Goal: Information Seeking & Learning: Learn about a topic

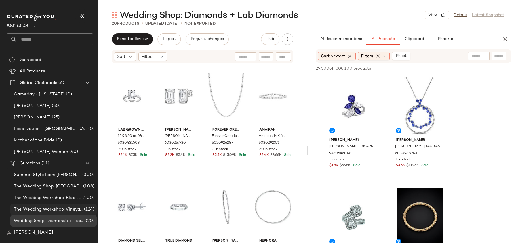
scroll to position [64, 0]
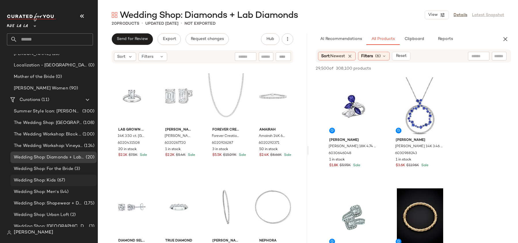
click at [60, 181] on span "(67)" at bounding box center [60, 180] width 9 height 7
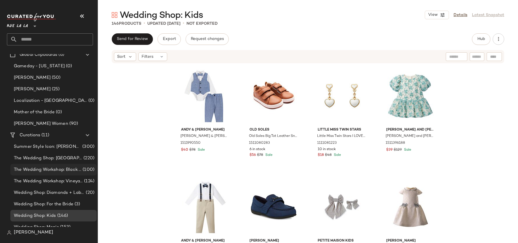
scroll to position [68, 0]
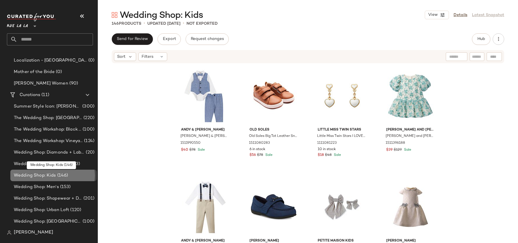
click at [63, 175] on span "(146)" at bounding box center [62, 175] width 12 height 7
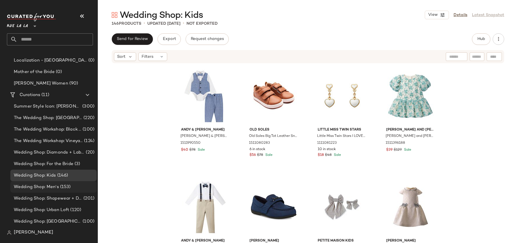
click at [60, 188] on span "(153)" at bounding box center [65, 187] width 12 height 7
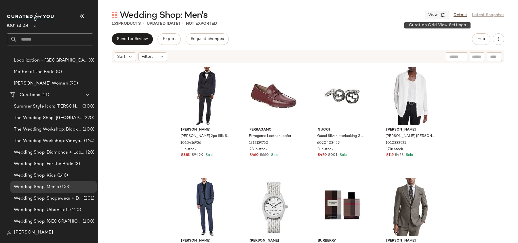
click at [438, 18] on button "View" at bounding box center [437, 15] width 24 height 9
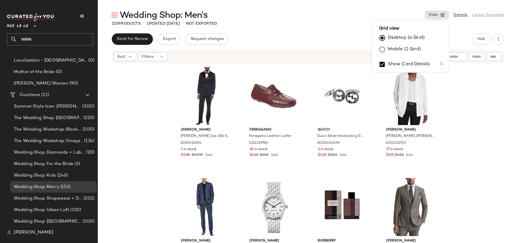
click at [390, 46] on label "Mobile (2 Grid)" at bounding box center [404, 50] width 33 height 12
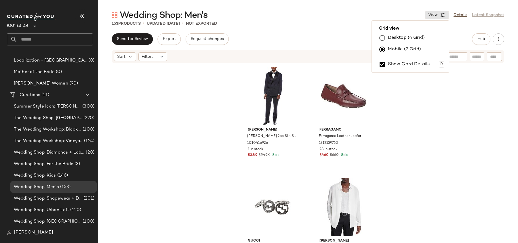
click at [304, 25] on div "153 Products • updated Sep 4th • Not Exported" at bounding box center [308, 24] width 420 height 6
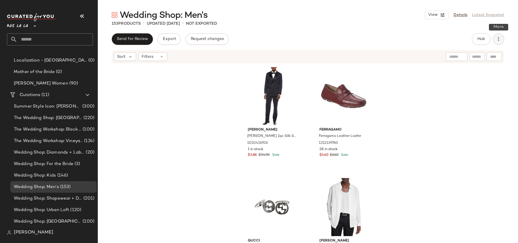
click at [498, 41] on icon "button" at bounding box center [498, 39] width 6 height 6
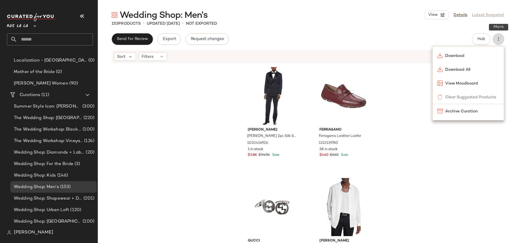
click at [498, 41] on icon "button" at bounding box center [498, 39] width 6 height 6
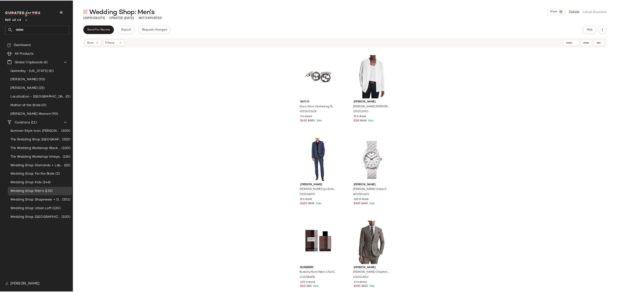
scroll to position [110, 0]
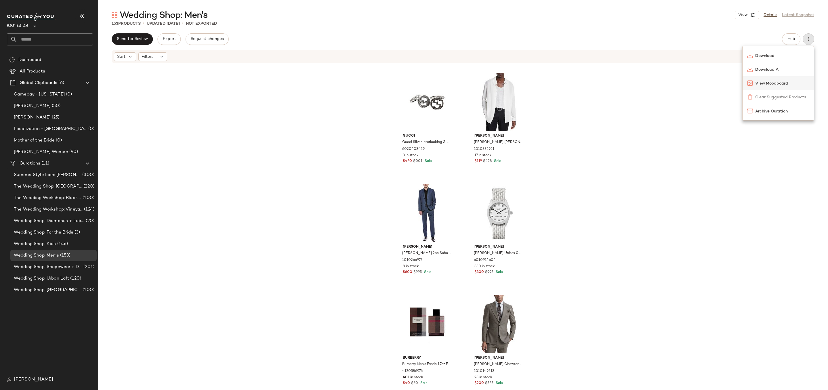
click at [517, 85] on span "View Moodboard" at bounding box center [782, 84] width 54 height 6
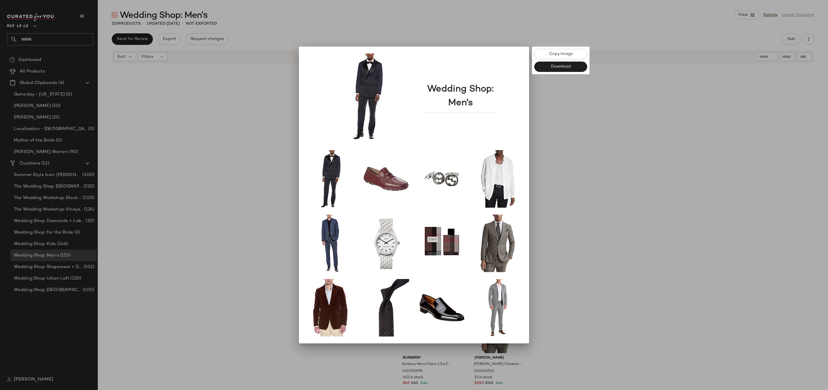
click at [517, 243] on div at bounding box center [414, 195] width 828 height 390
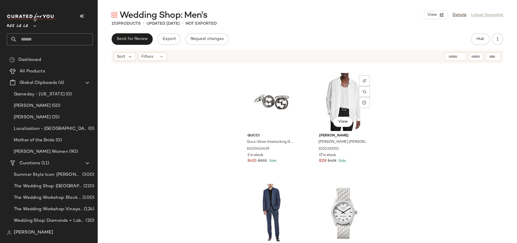
scroll to position [0, 0]
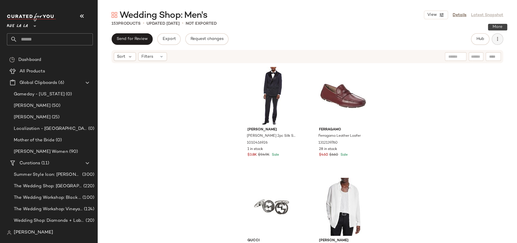
click at [498, 39] on icon "button" at bounding box center [498, 39] width 6 height 6
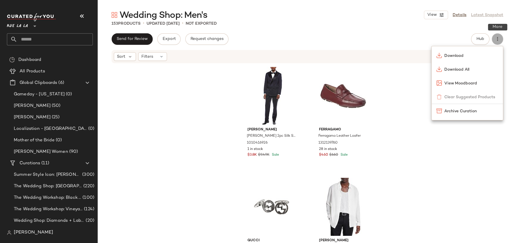
click at [498, 39] on icon "button" at bounding box center [498, 39] width 6 height 6
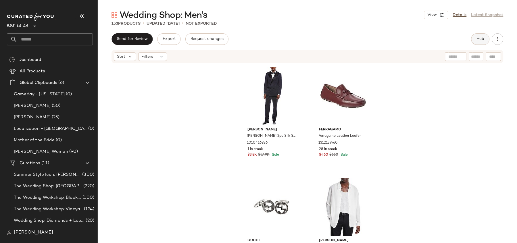
click at [480, 40] on span "Hub" at bounding box center [481, 39] width 8 height 5
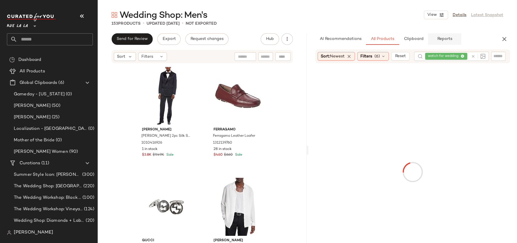
click at [443, 37] on span "Reports" at bounding box center [444, 39] width 15 height 5
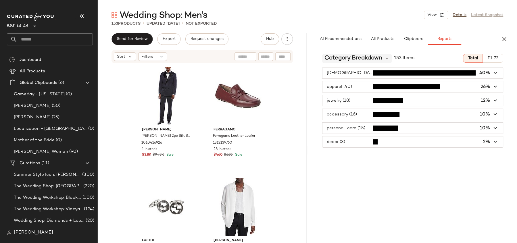
click at [340, 61] on span "Category Breakdown" at bounding box center [354, 58] width 58 height 9
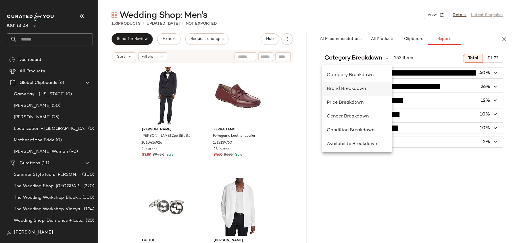
click at [341, 85] on div "Brand Breakdown" at bounding box center [357, 89] width 70 height 14
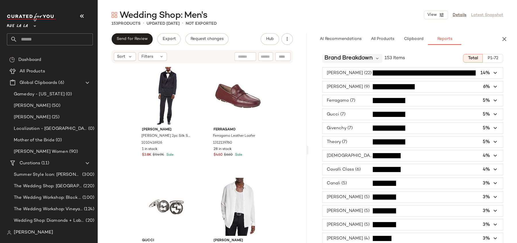
click at [344, 58] on span "Brand Breakdown" at bounding box center [349, 58] width 48 height 9
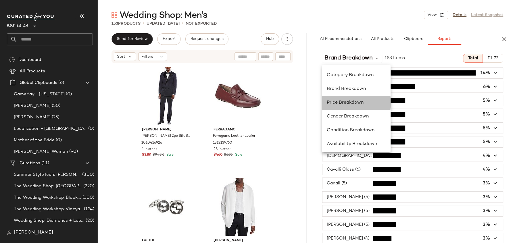
click at [344, 100] on div "Price Breakdown" at bounding box center [356, 103] width 59 height 7
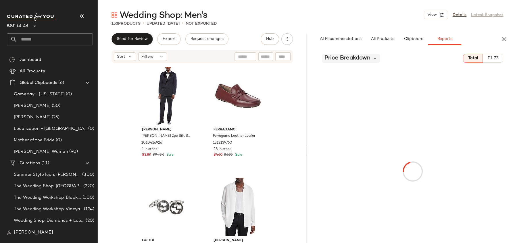
click at [343, 62] on span "Price Breakdown" at bounding box center [348, 58] width 46 height 9
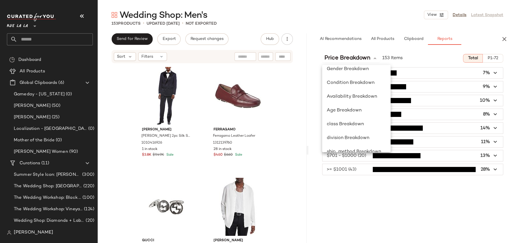
scroll to position [84, 0]
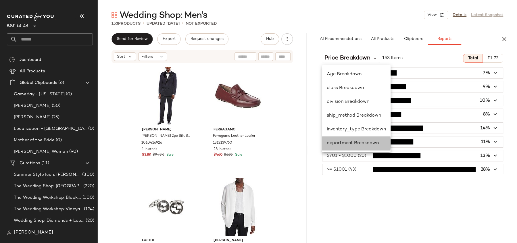
click at [362, 146] on span "department Breakdown" at bounding box center [353, 143] width 52 height 5
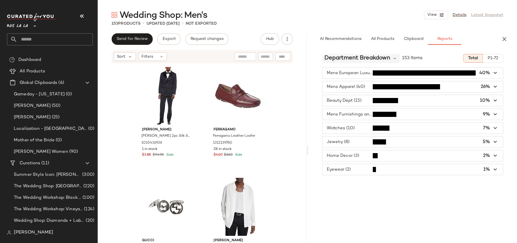
click at [346, 60] on span "department Breakdown" at bounding box center [358, 58] width 66 height 9
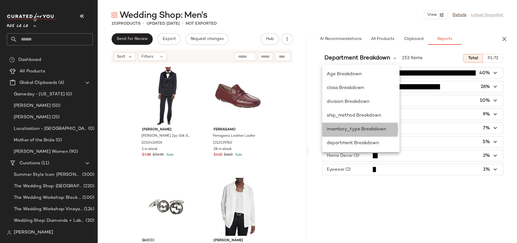
click at [363, 127] on span "inventory_type Breakdown" at bounding box center [356, 129] width 59 height 5
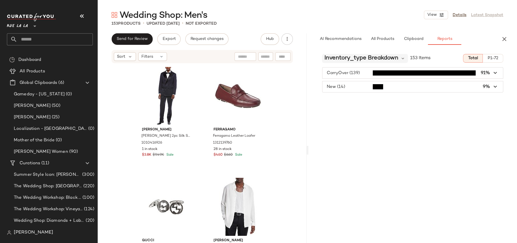
click at [335, 59] on span "inventory_type Breakdown" at bounding box center [362, 58] width 74 height 9
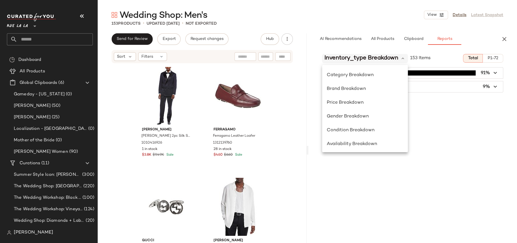
click at [335, 59] on span "inventory_type Breakdown" at bounding box center [362, 58] width 74 height 9
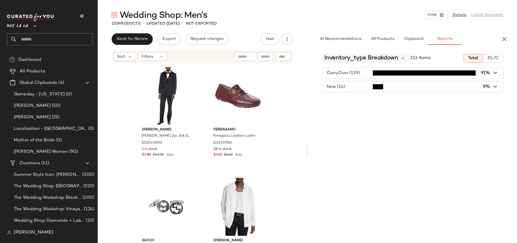
click at [335, 59] on span "inventory_type Breakdown" at bounding box center [362, 58] width 74 height 9
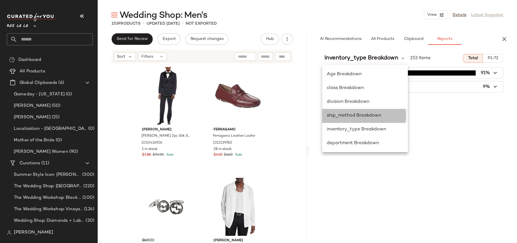
click at [343, 115] on span "ship_method Breakdown" at bounding box center [354, 115] width 54 height 5
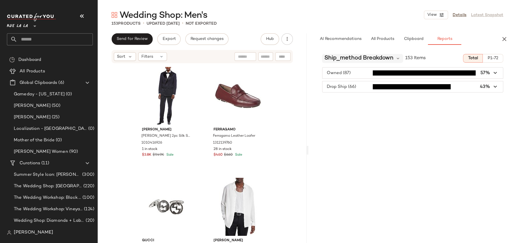
click at [357, 55] on span "ship_method Breakdown" at bounding box center [359, 58] width 69 height 9
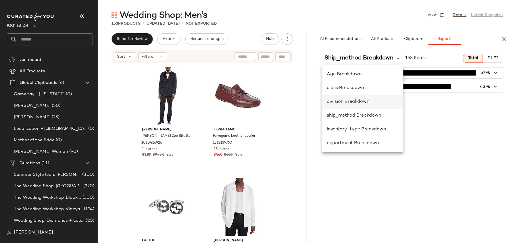
click at [351, 102] on span "division Breakdown" at bounding box center [348, 102] width 43 height 5
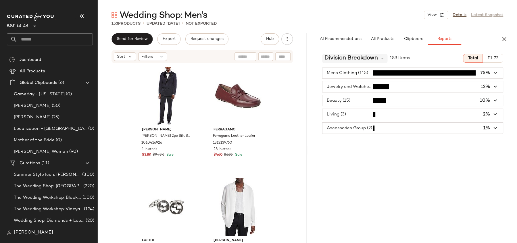
click at [340, 62] on span "division Breakdown" at bounding box center [351, 58] width 53 height 9
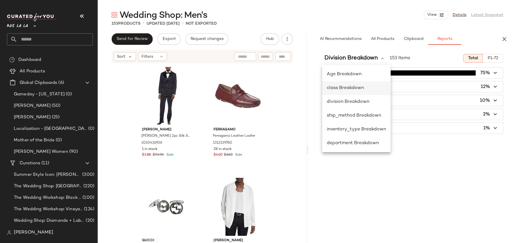
click at [338, 89] on span "class Breakdown" at bounding box center [345, 88] width 37 height 5
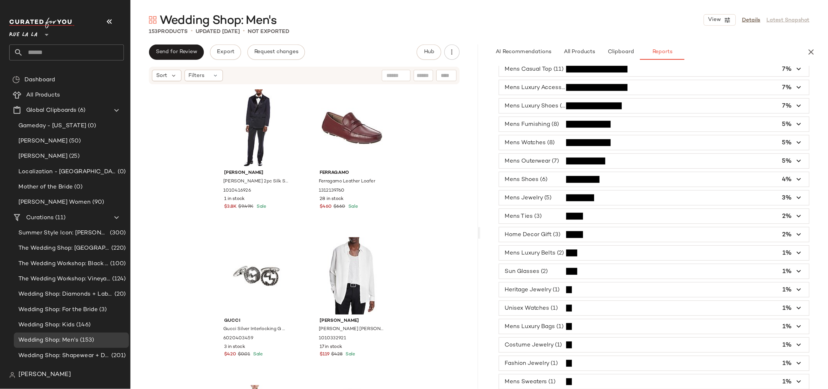
scroll to position [0, 0]
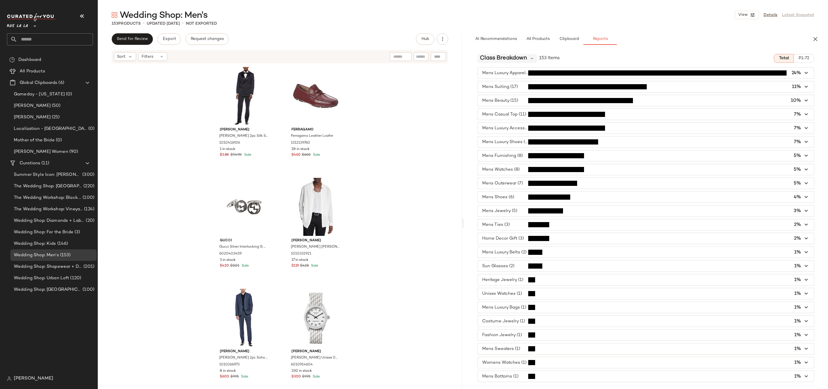
click at [508, 61] on span "class Breakdown" at bounding box center [503, 58] width 47 height 9
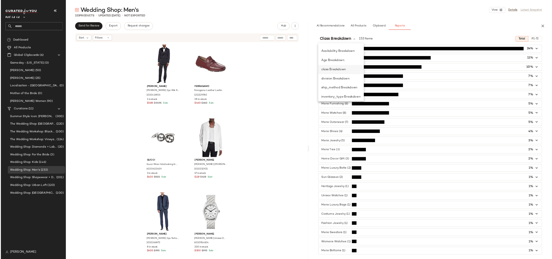
scroll to position [51, 0]
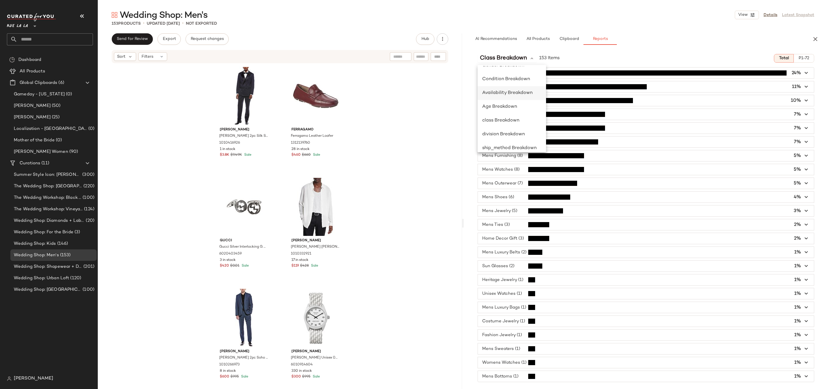
click at [508, 91] on span "Availability Breakdown" at bounding box center [507, 93] width 50 height 5
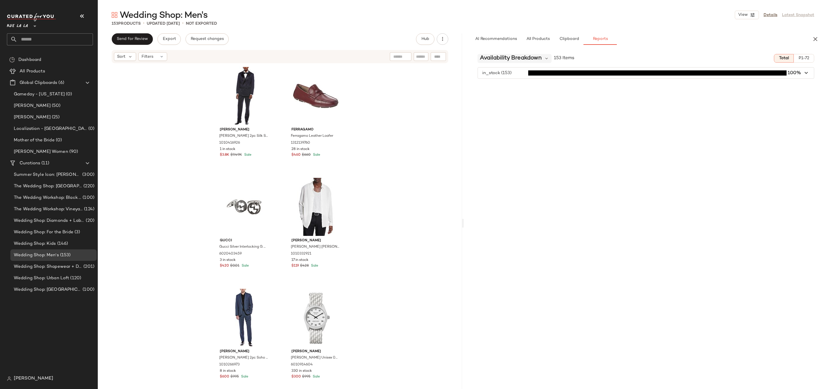
click at [504, 60] on span "Availability Breakdown" at bounding box center [511, 58] width 62 height 9
click at [502, 130] on span "Condition Breakdown" at bounding box center [506, 130] width 48 height 5
click at [501, 56] on span "Condition Breakdown" at bounding box center [509, 58] width 59 height 9
click at [501, 74] on span "Category Breakdown" at bounding box center [505, 75] width 47 height 5
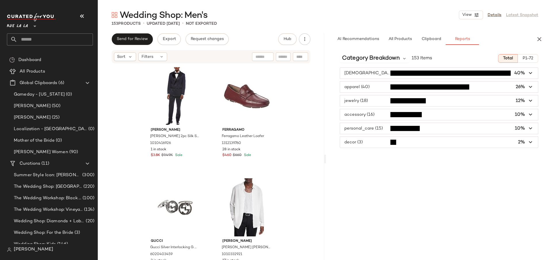
click at [387, 135] on div "european_designer (61) 40% apparel (40) 26% jewelry (18) 12% accessory (16) 10%…" at bounding box center [439, 107] width 226 height 81
click at [388, 139] on span "button" at bounding box center [439, 142] width 198 height 11
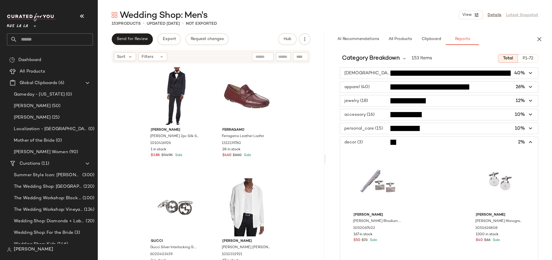
click at [388, 139] on span "button" at bounding box center [439, 142] width 198 height 11
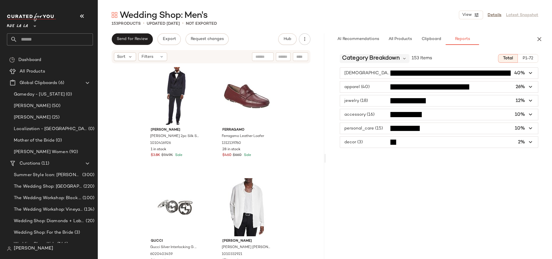
click at [362, 60] on span "Category Breakdown" at bounding box center [371, 58] width 58 height 9
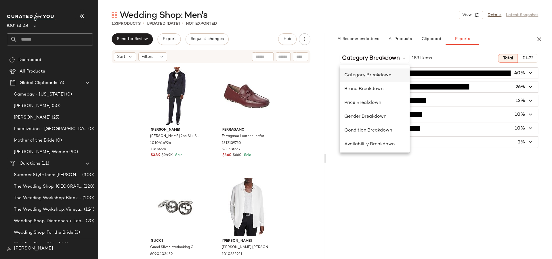
click at [365, 74] on span "Category Breakdown" at bounding box center [367, 75] width 47 height 5
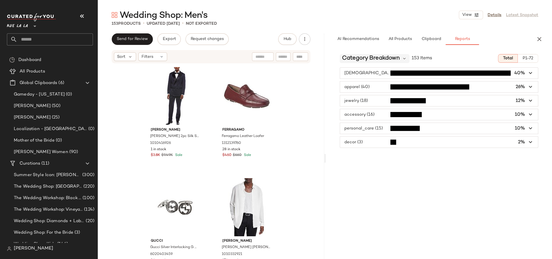
click at [362, 58] on span "Category Breakdown" at bounding box center [371, 58] width 58 height 9
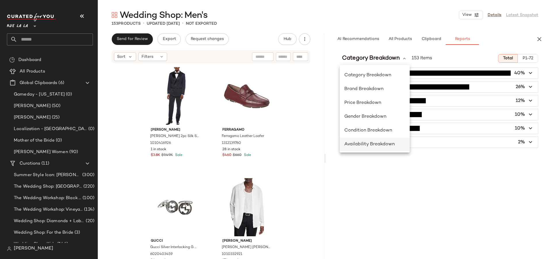
scroll to position [84, 0]
click at [372, 144] on span "department Breakdown" at bounding box center [370, 143] width 52 height 5
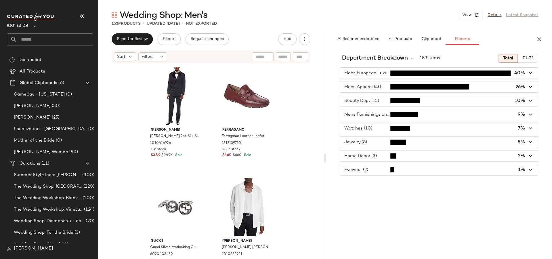
click at [517, 58] on span "P1-72" at bounding box center [527, 58] width 11 height 5
click at [371, 58] on span "department Breakdown" at bounding box center [375, 58] width 66 height 9
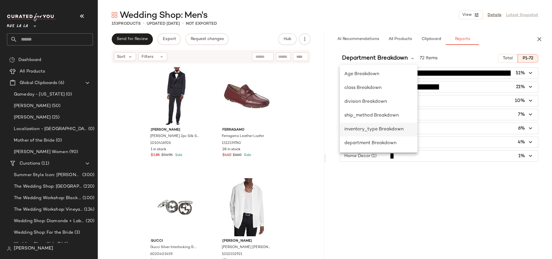
click at [371, 127] on span "inventory_type Breakdown" at bounding box center [373, 129] width 59 height 5
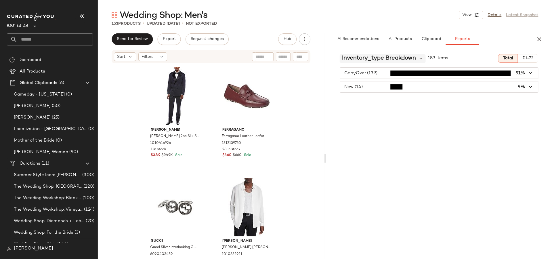
click at [378, 58] on span "inventory_type Breakdown" at bounding box center [379, 58] width 74 height 9
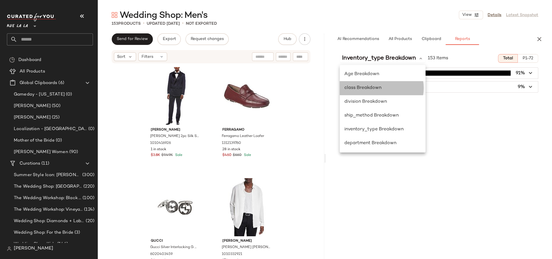
click at [387, 90] on div "class Breakdown" at bounding box center [382, 88] width 77 height 7
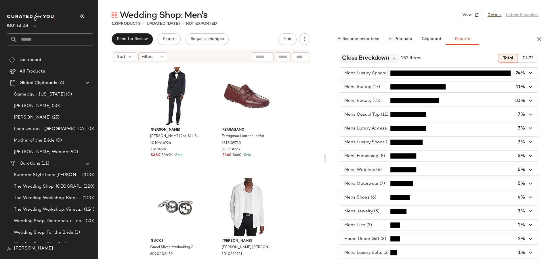
click at [364, 56] on span "class Breakdown" at bounding box center [365, 58] width 47 height 9
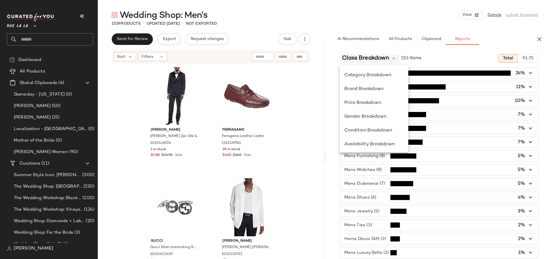
click at [364, 56] on span "class Breakdown" at bounding box center [365, 58] width 47 height 9
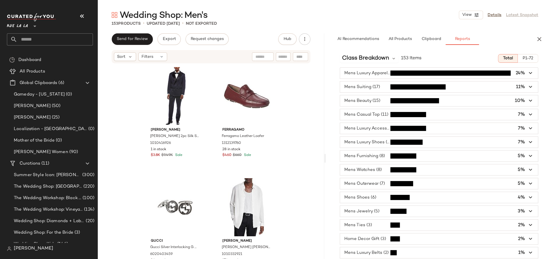
scroll to position [95, 0]
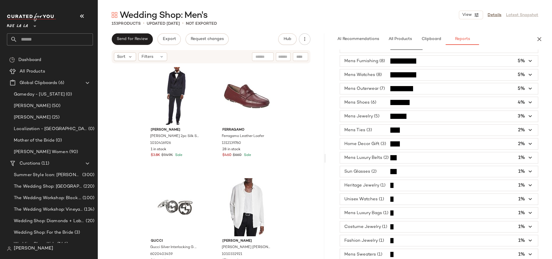
click at [376, 139] on span "button" at bounding box center [439, 143] width 198 height 11
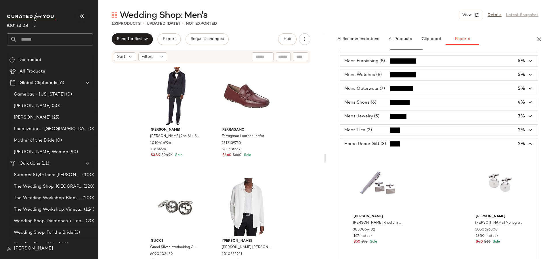
click at [376, 139] on span "button" at bounding box center [439, 143] width 198 height 11
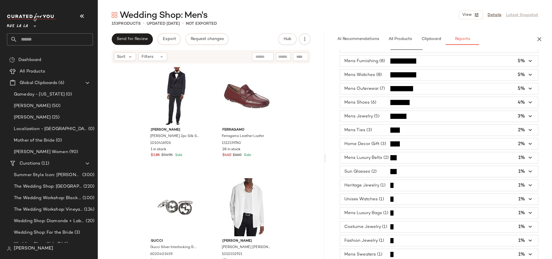
click at [375, 166] on span "button" at bounding box center [439, 171] width 198 height 11
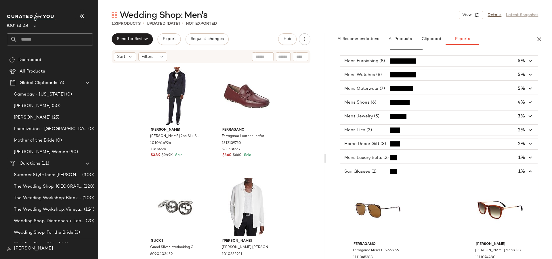
click at [375, 166] on span "button" at bounding box center [439, 171] width 198 height 11
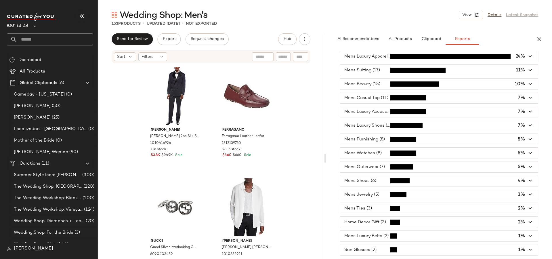
scroll to position [0, 0]
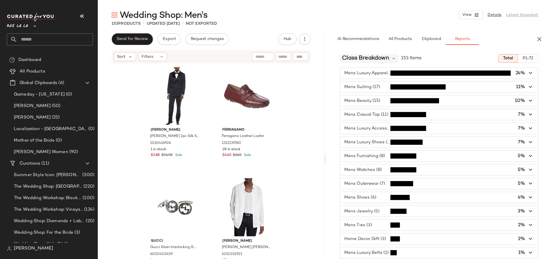
click at [369, 59] on span "class Breakdown" at bounding box center [365, 58] width 47 height 9
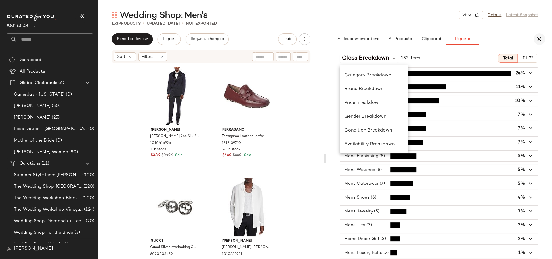
click at [517, 38] on icon "button" at bounding box center [539, 39] width 7 height 7
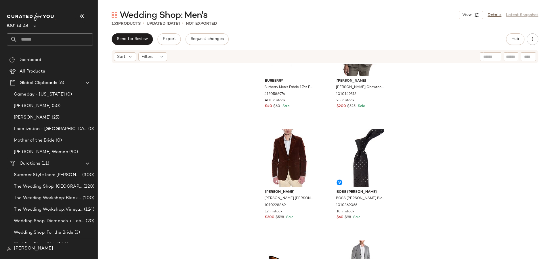
scroll to position [502, 0]
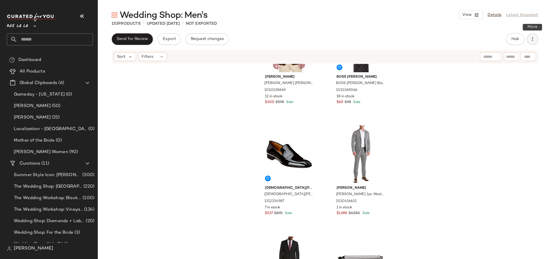
click at [517, 39] on icon "button" at bounding box center [532, 39] width 6 height 6
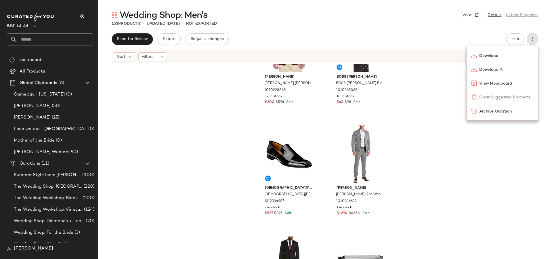
click at [424, 167] on div "TODD SNYDER Todd Snyder Sutton Corduroy Jacket 1010228869 12 in stock $300 $598…" at bounding box center [325, 170] width 454 height 212
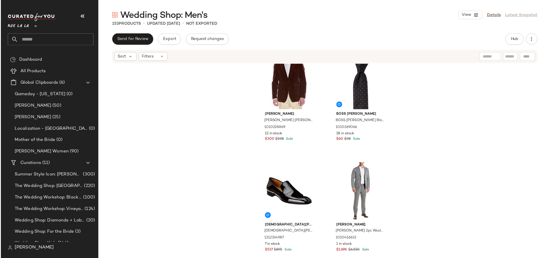
scroll to position [501, 0]
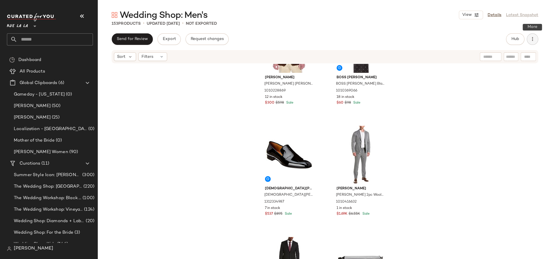
click at [517, 40] on icon "button" at bounding box center [532, 39] width 6 height 6
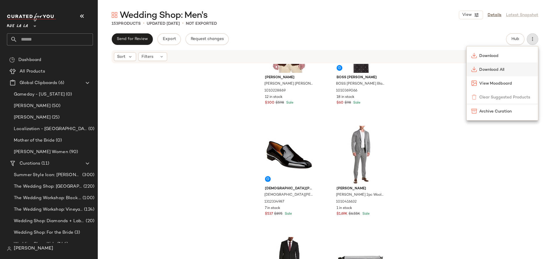
click at [503, 72] on span "Download All" at bounding box center [506, 70] width 54 height 6
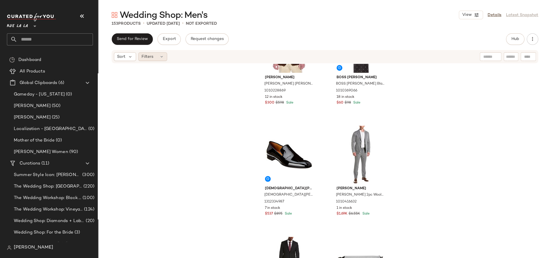
click at [146, 57] on span "Filters" at bounding box center [148, 57] width 12 height 6
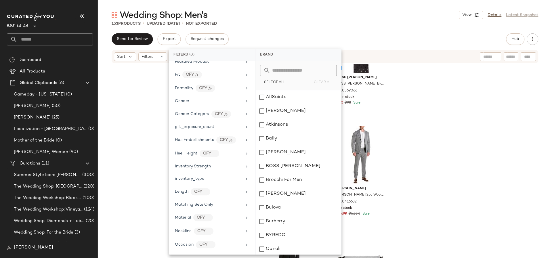
scroll to position [344, 0]
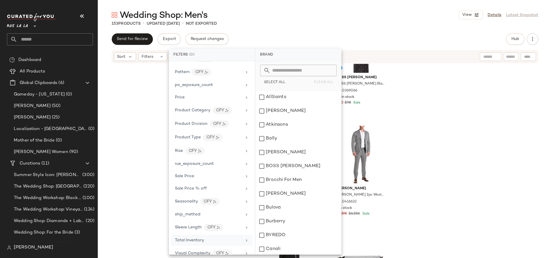
click at [204, 237] on div "Total Inventory" at bounding box center [208, 240] width 67 height 6
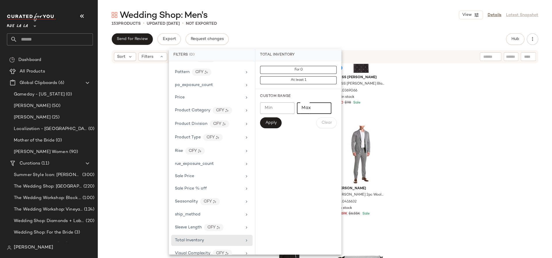
type input "**"
click at [324, 108] on input "**" at bounding box center [314, 108] width 35 height 12
drag, startPoint x: 314, startPoint y: 108, endPoint x: 280, endPoint y: 103, distance: 34.6
click at [280, 103] on div "Min Min Max ** Max" at bounding box center [298, 108] width 77 height 12
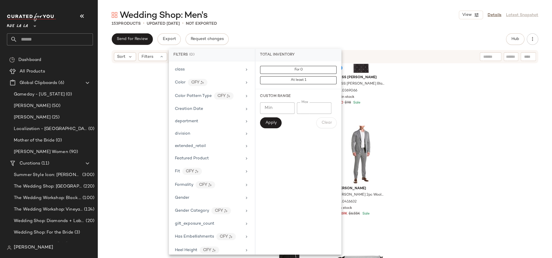
scroll to position [66, 0]
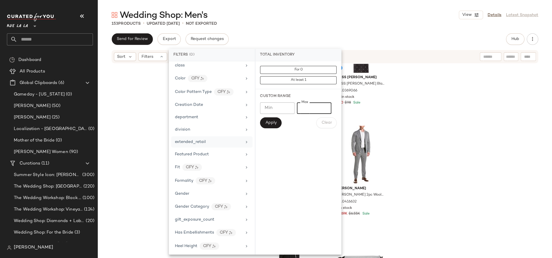
click at [209, 140] on div "extended_retail" at bounding box center [208, 142] width 67 height 6
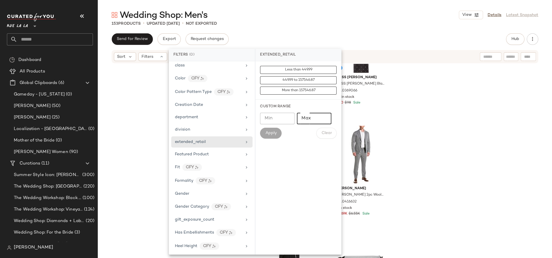
click at [312, 117] on input "Max" at bounding box center [314, 119] width 35 height 12
type input "**"
click at [287, 121] on input "**" at bounding box center [277, 119] width 35 height 12
type input "****"
click at [275, 130] on button "Apply" at bounding box center [270, 133] width 21 height 11
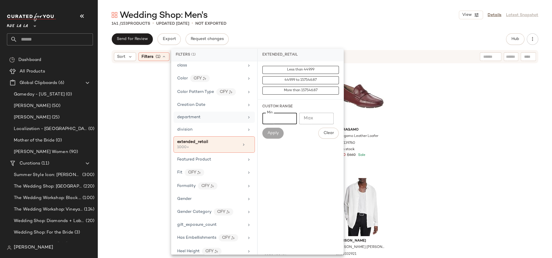
drag, startPoint x: 280, startPoint y: 119, endPoint x: 240, endPoint y: 119, distance: 39.7
click at [240, 119] on div "Filters (1) Brand Category Actual Price AI Embeddings Availability class Color …" at bounding box center [257, 152] width 173 height 206
click at [304, 117] on input "Max" at bounding box center [316, 119] width 35 height 12
type input "***"
click at [274, 133] on span "Apply" at bounding box center [273, 133] width 12 height 5
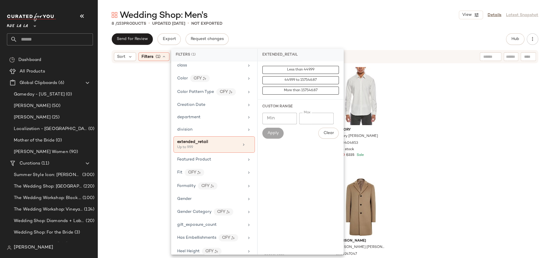
click at [344, 35] on div "Send for Review Export Request changes Hub" at bounding box center [325, 39] width 427 height 12
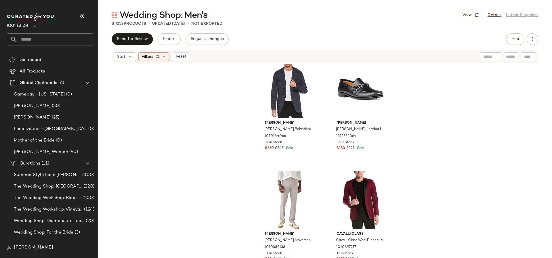
scroll to position [0, 0]
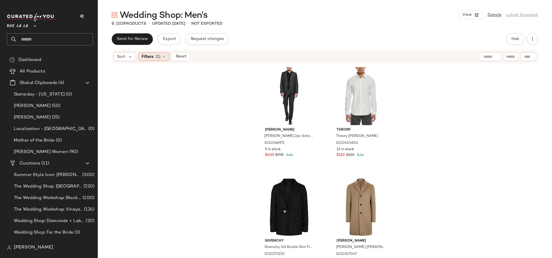
click at [152, 54] on span "Filters" at bounding box center [148, 57] width 12 height 6
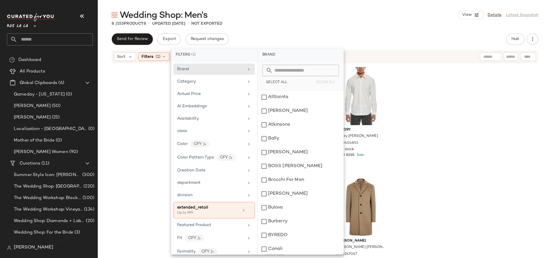
click at [257, 25] on div "8 / 153 Products • updated Sep 4th • Not Exported" at bounding box center [325, 24] width 454 height 6
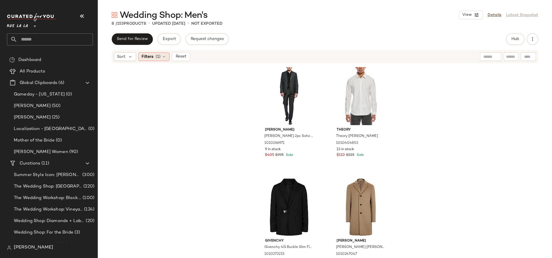
click at [152, 56] on span "Filters" at bounding box center [148, 57] width 12 height 6
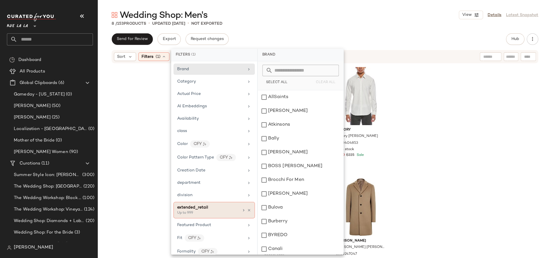
click at [221, 214] on div "extended_retail Up to 999" at bounding box center [213, 210] width 81 height 16
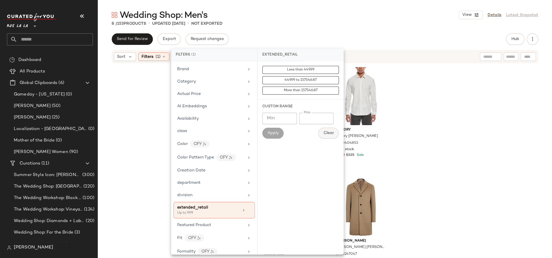
click at [327, 133] on span "Clear" at bounding box center [328, 133] width 11 height 5
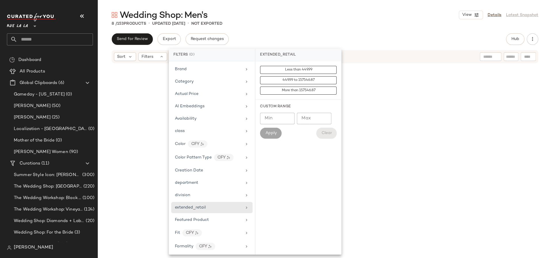
click at [327, 133] on div "Clear" at bounding box center [326, 133] width 20 height 11
click at [295, 38] on div "Send for Review Export Request changes Hub" at bounding box center [325, 39] width 427 height 12
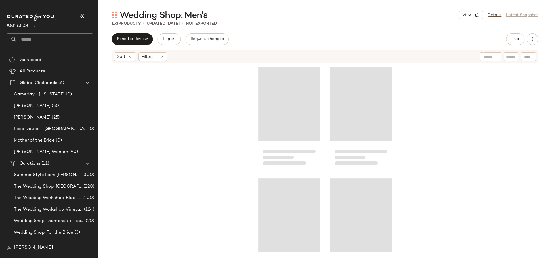
click at [273, 20] on div "Wedding Shop: Men's View Details Latest Snapshot" at bounding box center [325, 15] width 454 height 12
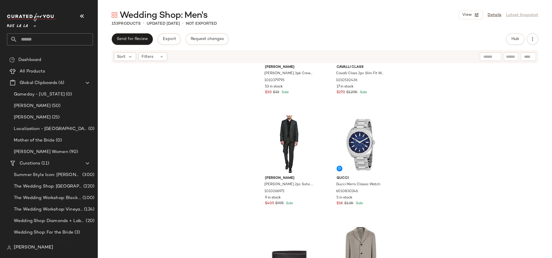
scroll to position [853, 0]
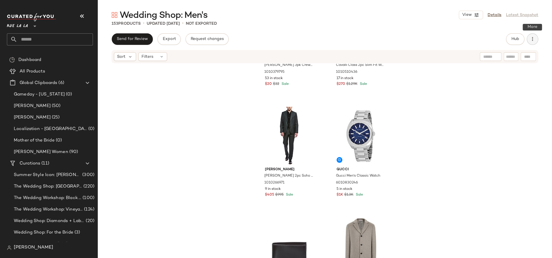
click at [517, 42] on icon "button" at bounding box center [532, 39] width 6 height 6
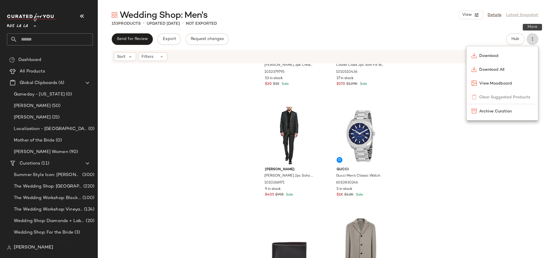
click at [517, 42] on icon "button" at bounding box center [532, 39] width 6 height 6
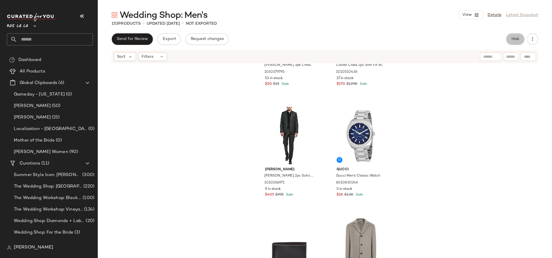
click at [516, 40] on span "Hub" at bounding box center [515, 39] width 8 height 5
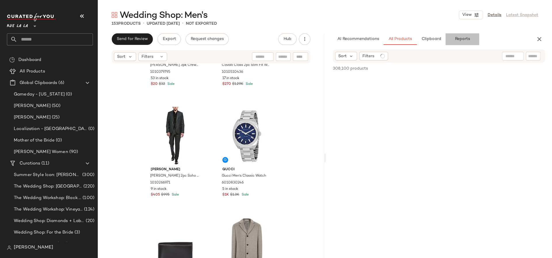
click at [471, 39] on button "Reports" at bounding box center [461, 39] width 33 height 12
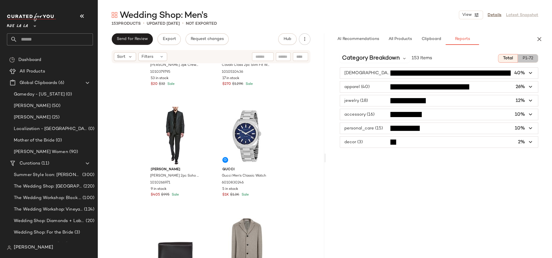
click at [517, 58] on span "P1-72" at bounding box center [527, 58] width 11 height 5
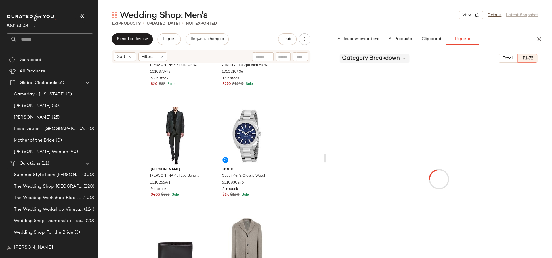
click at [360, 62] on span "Category Breakdown" at bounding box center [371, 58] width 58 height 9
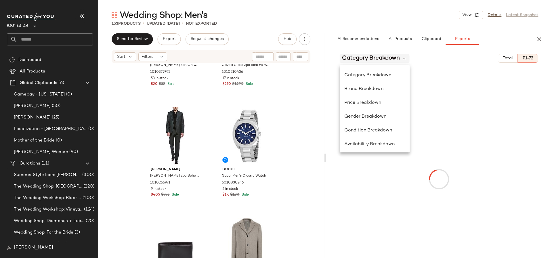
click at [360, 62] on span "Category Breakdown" at bounding box center [371, 58] width 58 height 9
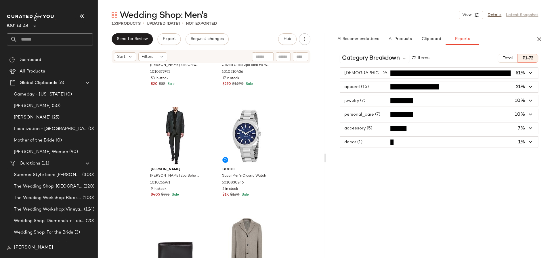
click at [359, 127] on span "button" at bounding box center [439, 128] width 198 height 11
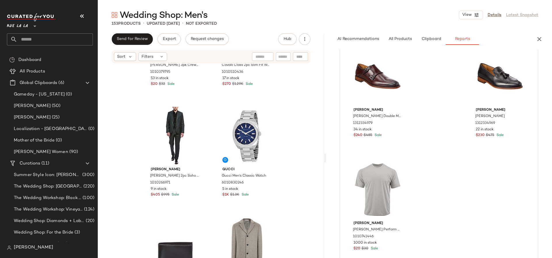
scroll to position [0, 0]
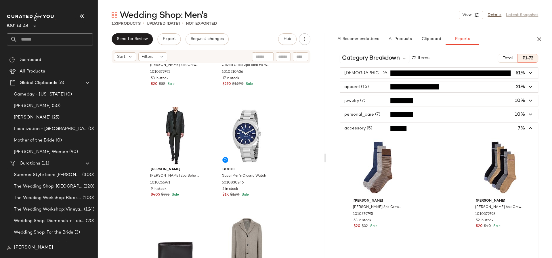
click at [372, 125] on span "button" at bounding box center [439, 128] width 198 height 11
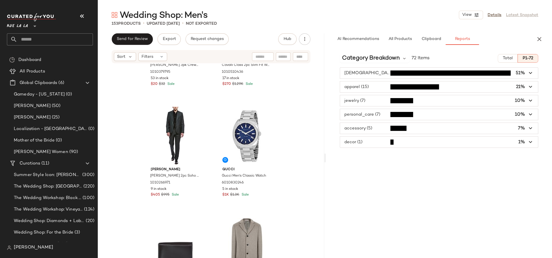
click at [363, 96] on span "button" at bounding box center [439, 100] width 198 height 11
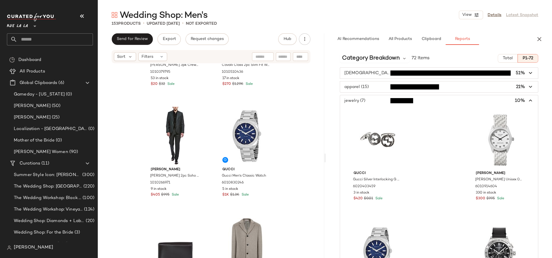
click at [361, 102] on span "button" at bounding box center [439, 100] width 198 height 11
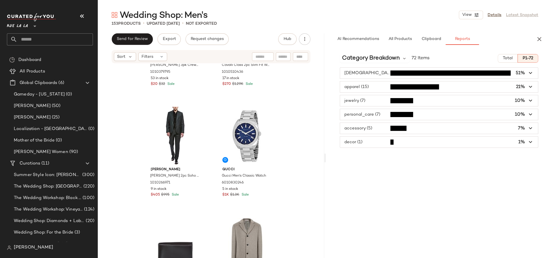
click at [362, 96] on span "button" at bounding box center [439, 100] width 198 height 11
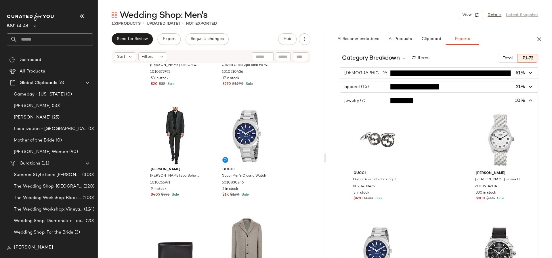
click at [362, 96] on span "button" at bounding box center [439, 100] width 198 height 11
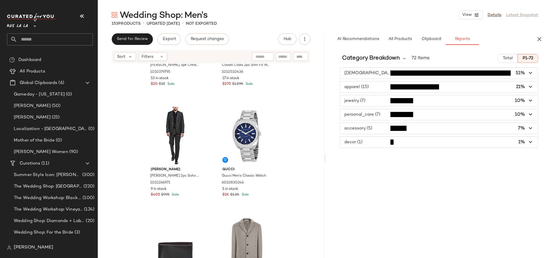
click at [368, 114] on span "button" at bounding box center [439, 114] width 198 height 11
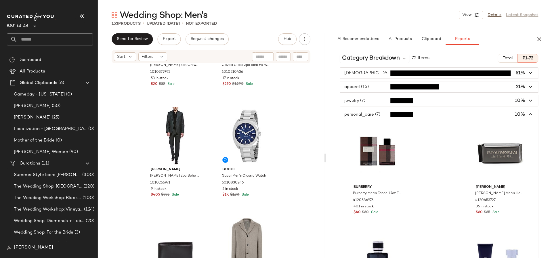
click at [354, 116] on span "button" at bounding box center [439, 114] width 198 height 11
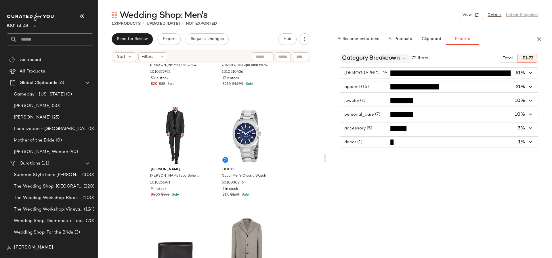
click at [374, 62] on span "Category Breakdown" at bounding box center [371, 58] width 58 height 9
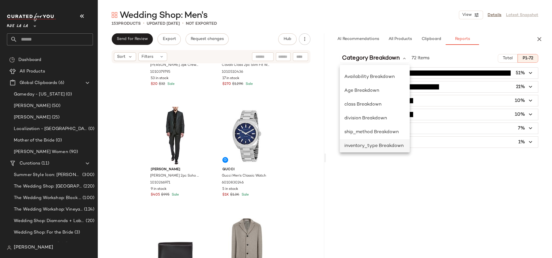
scroll to position [84, 0]
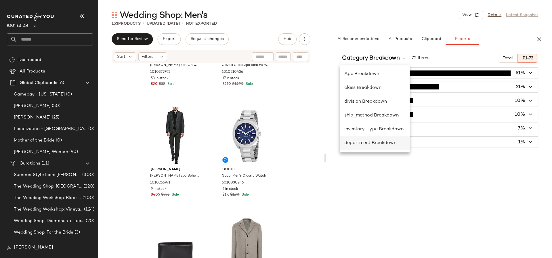
click at [377, 142] on span "department Breakdown" at bounding box center [370, 143] width 52 height 5
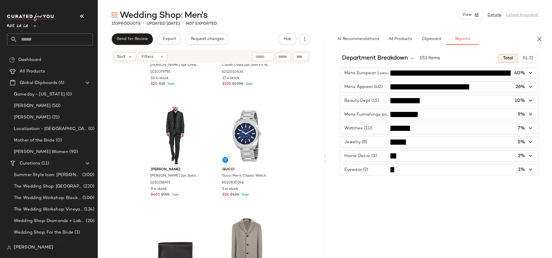
click at [359, 128] on span "button" at bounding box center [439, 128] width 198 height 11
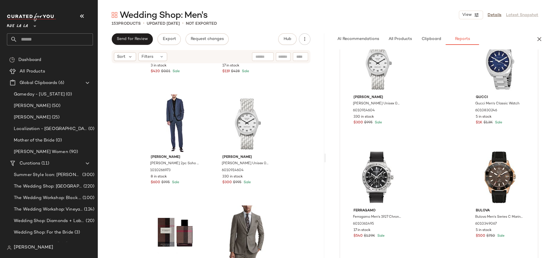
scroll to position [83, 0]
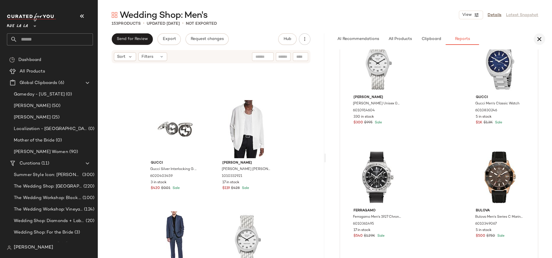
click at [517, 41] on icon "button" at bounding box center [539, 39] width 7 height 7
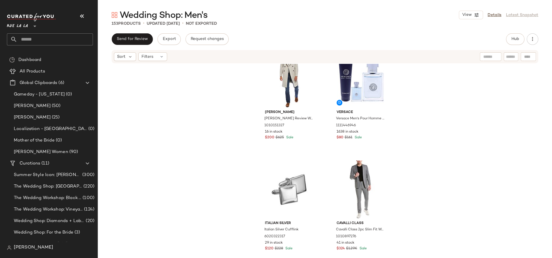
scroll to position [2357, 0]
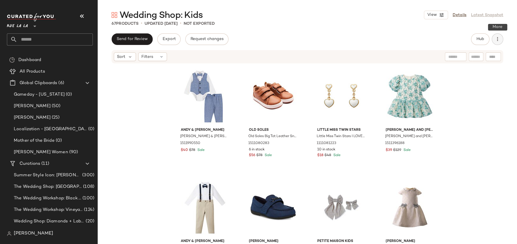
click at [496, 39] on icon "button" at bounding box center [498, 39] width 6 height 6
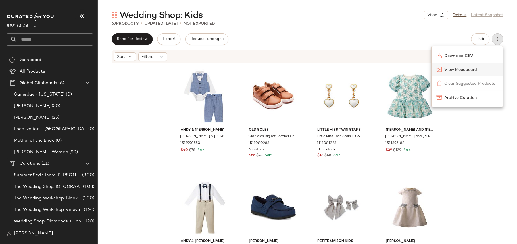
click at [468, 69] on span "View Moodboard" at bounding box center [472, 70] width 54 height 6
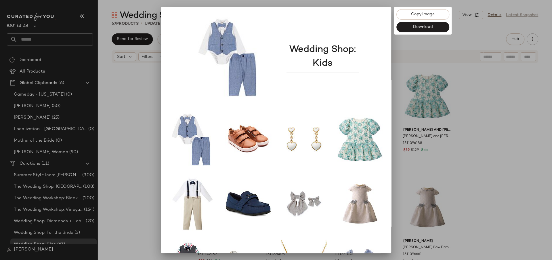
click at [141, 102] on div at bounding box center [276, 130] width 552 height 260
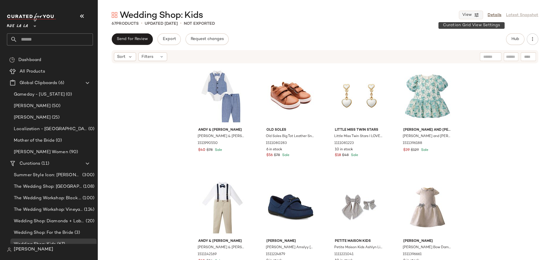
click at [472, 15] on button "View" at bounding box center [471, 15] width 24 height 9
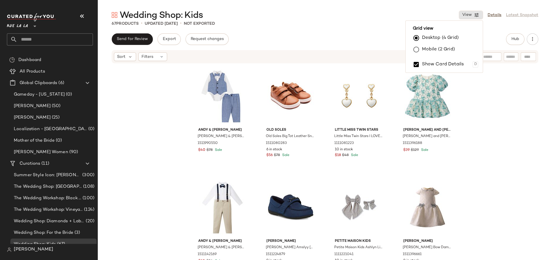
click at [458, 46] on div "Mobile (2 Grid)" at bounding box center [444, 50] width 68 height 12
click at [449, 48] on label "Mobile (2 Grid)" at bounding box center [438, 50] width 33 height 12
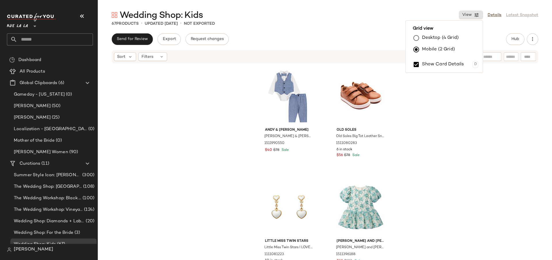
click at [311, 20] on div "Wedding Shop: Kids View Details Latest Snapshot" at bounding box center [325, 15] width 454 height 12
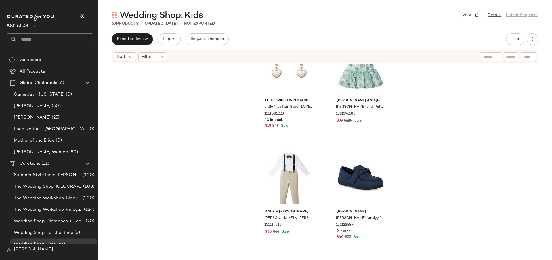
scroll to position [145, 0]
click at [531, 40] on icon "button" at bounding box center [532, 39] width 6 height 6
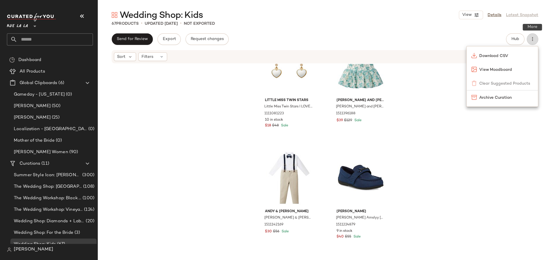
click at [531, 39] on icon "button" at bounding box center [532, 39] width 6 height 6
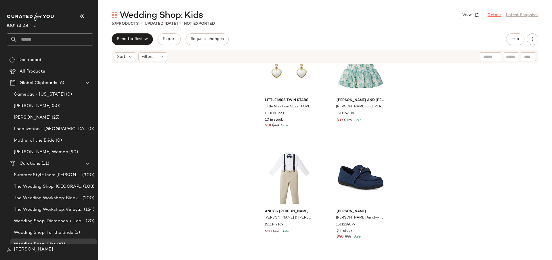
click at [498, 17] on link "Details" at bounding box center [494, 15] width 14 height 6
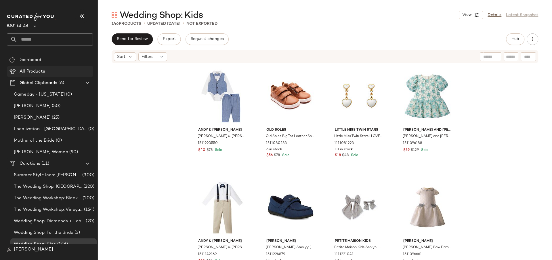
click at [34, 70] on span "All Products" at bounding box center [33, 71] width 26 height 7
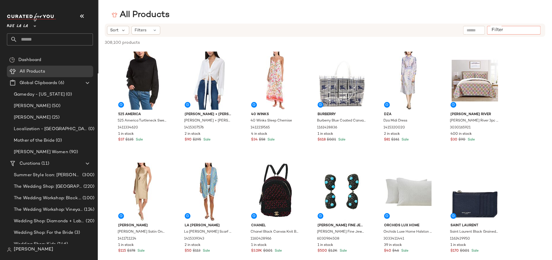
click at [531, 29] on input "Filter" at bounding box center [513, 30] width 49 height 6
paste input "**********"
type input "**********"
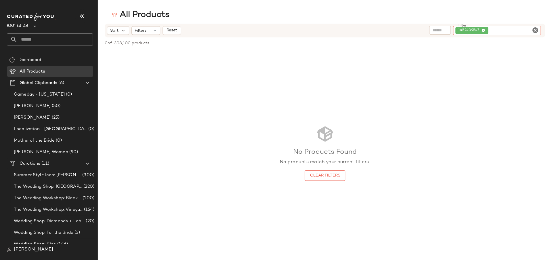
click at [486, 31] on span "1452409547" at bounding box center [471, 30] width 33 height 7
click at [483, 30] on icon at bounding box center [483, 31] width 4 height 4
click at [482, 16] on div "All Products" at bounding box center [325, 15] width 454 height 12
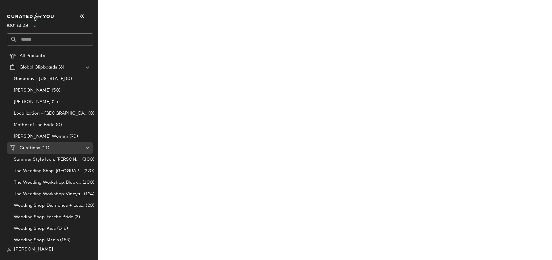
scroll to position [52, 0]
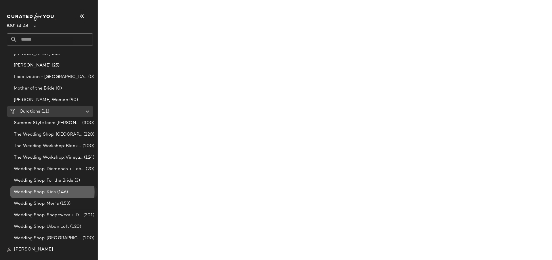
click at [51, 189] on span "Wedding Shop: Kids" at bounding box center [35, 192] width 42 height 7
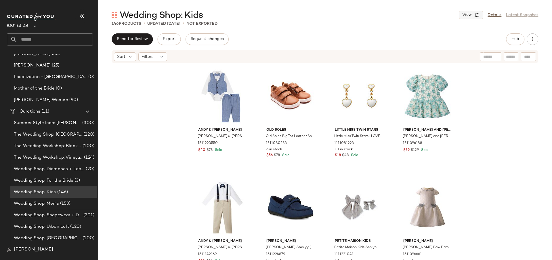
click at [480, 12] on button "View" at bounding box center [471, 15] width 24 height 9
click at [443, 49] on label "Mobile (2 Grid)" at bounding box center [438, 50] width 33 height 12
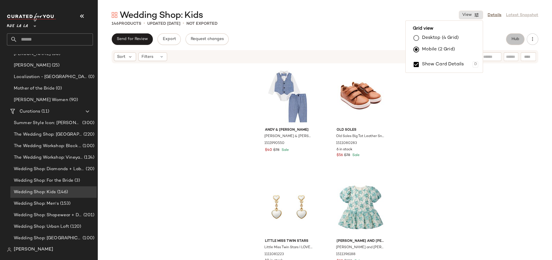
click at [507, 39] on button "Hub" at bounding box center [515, 39] width 18 height 12
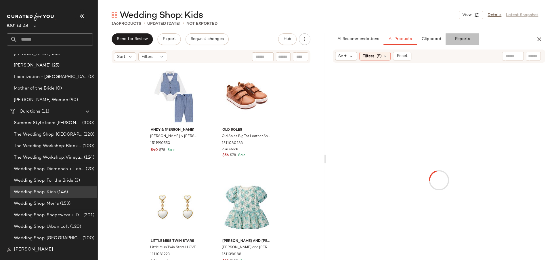
click at [465, 35] on button "Reports" at bounding box center [461, 39] width 33 height 12
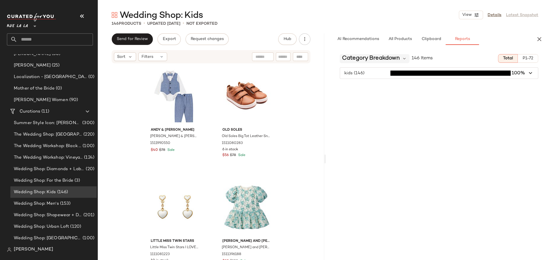
click at [365, 62] on span "Category Breakdown" at bounding box center [371, 58] width 58 height 9
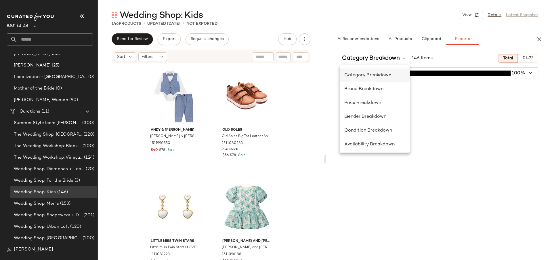
click at [365, 72] on div "Category Breakdown" at bounding box center [374, 75] width 61 height 7
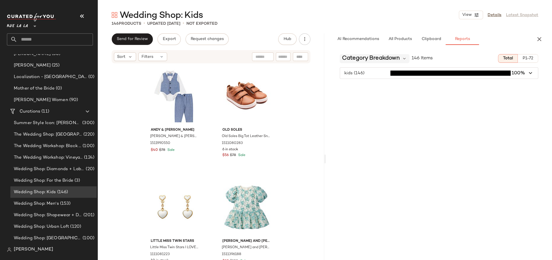
click at [362, 54] on span "Category Breakdown" at bounding box center [371, 58] width 58 height 9
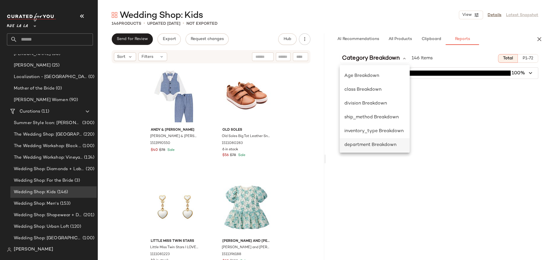
scroll to position [84, 0]
click at [369, 144] on span "department Breakdown" at bounding box center [370, 143] width 52 height 5
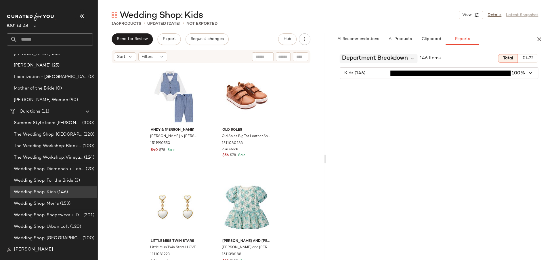
click at [370, 55] on span "department Breakdown" at bounding box center [375, 58] width 66 height 9
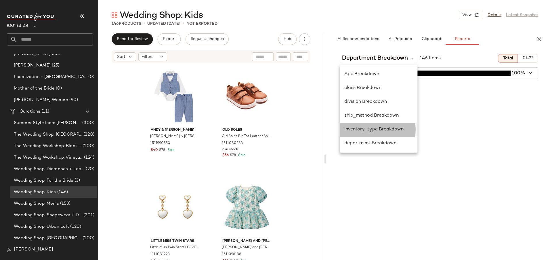
click at [375, 124] on div "inventory_type Breakdown" at bounding box center [379, 130] width 78 height 14
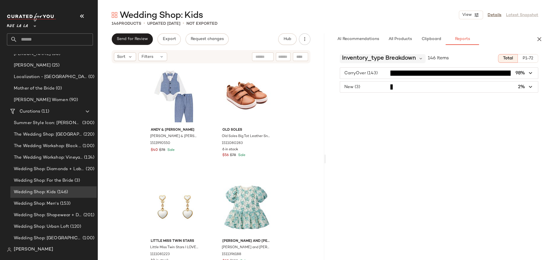
click at [361, 58] on span "inventory_type Breakdown" at bounding box center [379, 58] width 74 height 9
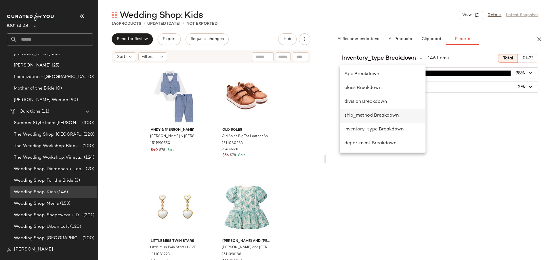
click at [370, 120] on div "ship_method Breakdown" at bounding box center [383, 116] width 86 height 14
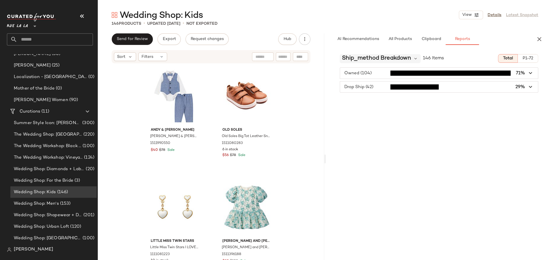
click at [366, 55] on span "ship_method Breakdown" at bounding box center [376, 58] width 69 height 9
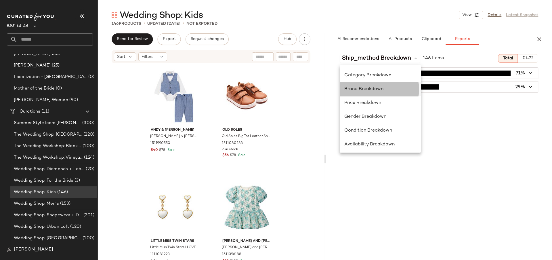
click at [360, 88] on span "Brand Breakdown" at bounding box center [363, 89] width 39 height 5
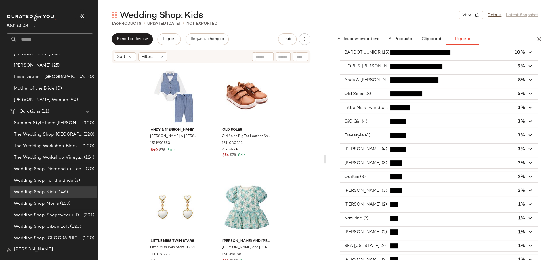
scroll to position [0, 0]
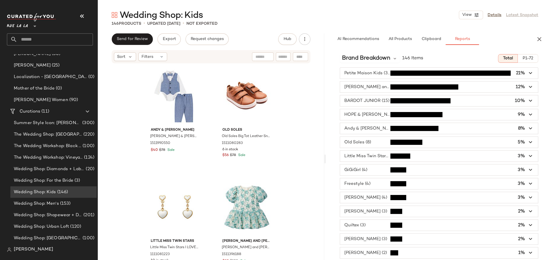
click at [380, 52] on div "Brand Breakdown 146 Items Total P1-72 Petite Maison Kids (30) 21% Janie and Jac…" at bounding box center [439, 166] width 226 height 234
click at [542, 38] on icon "button" at bounding box center [539, 39] width 7 height 7
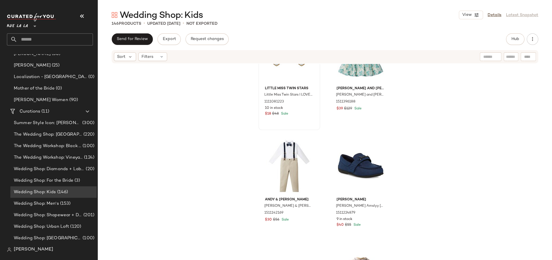
scroll to position [69, 0]
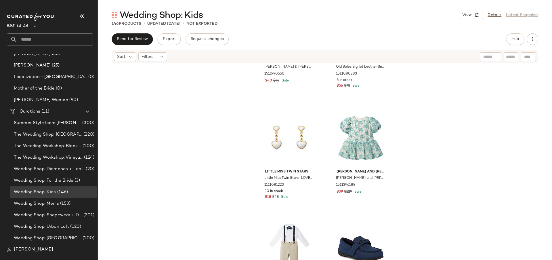
click at [179, 148] on div "Andy & Evan Andy & Evan 4pc Button-down & Vest Set 1511990550 $40 $78 Sale Old …" at bounding box center [325, 170] width 454 height 213
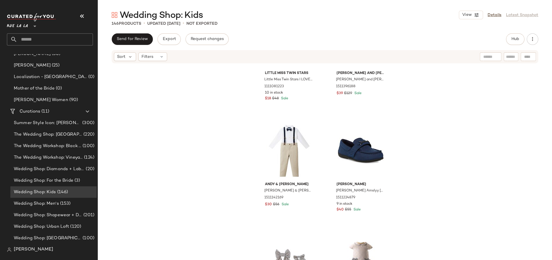
scroll to position [0, 0]
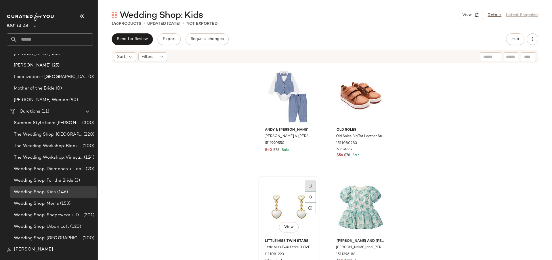
click at [309, 186] on img at bounding box center [310, 185] width 3 height 3
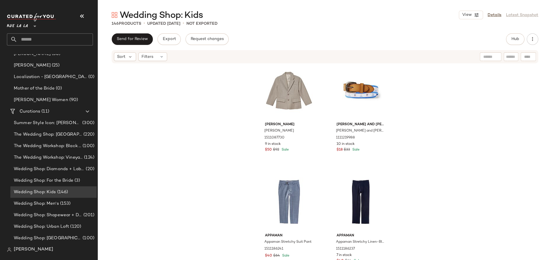
scroll to position [6250, 0]
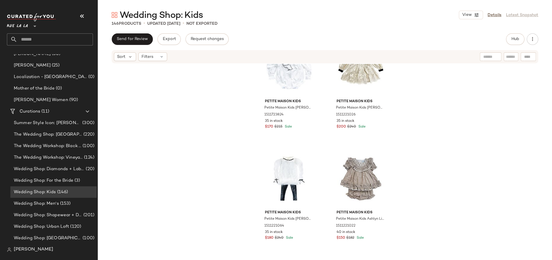
click at [454, 198] on div "Petite Maison Kids Petite Maison Kids Gwen Romper 1511723824 35 in stock $170 $…" at bounding box center [325, 170] width 454 height 213
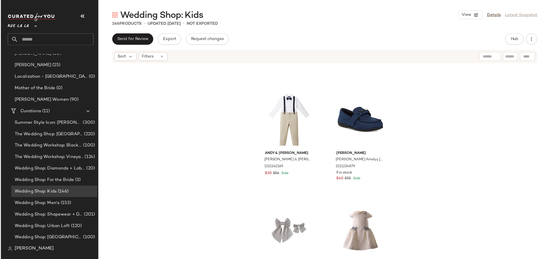
scroll to position [0, 0]
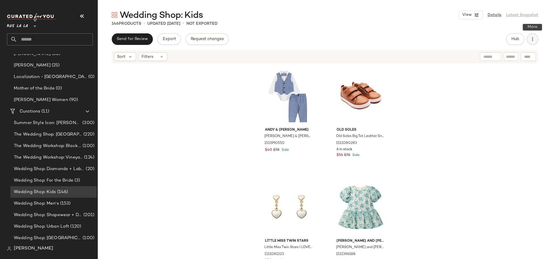
click at [531, 41] on icon "button" at bounding box center [532, 39] width 6 height 6
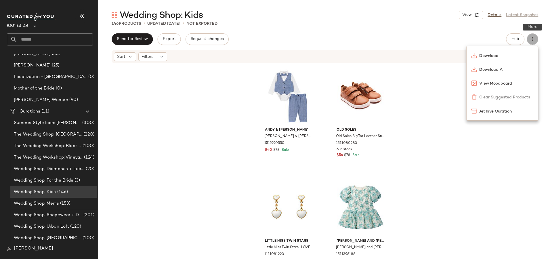
click at [531, 41] on icon "button" at bounding box center [532, 39] width 6 height 6
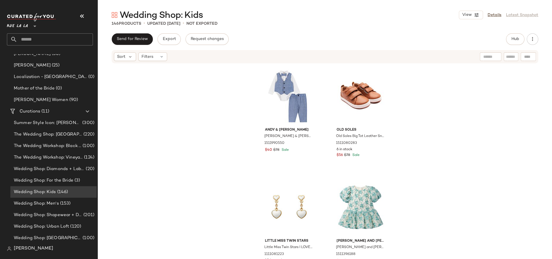
click at [513, 32] on div "Wedding Shop: Kids View Details Latest Snapshot 146 Products • updated Sep 4th …" at bounding box center [325, 134] width 454 height 250
click at [516, 37] on span "Hub" at bounding box center [515, 39] width 8 height 5
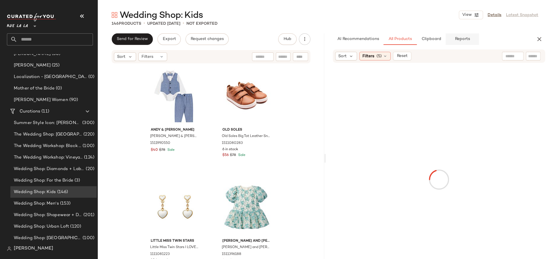
click at [469, 38] on span "Reports" at bounding box center [461, 39] width 15 height 5
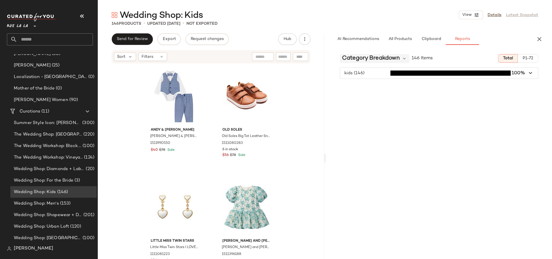
click at [369, 62] on span "Category Breakdown" at bounding box center [371, 58] width 58 height 9
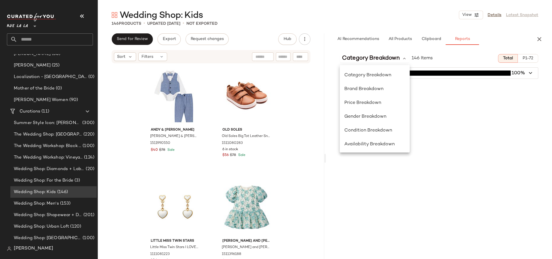
click at [534, 54] on button "P1-72" at bounding box center [528, 58] width 20 height 9
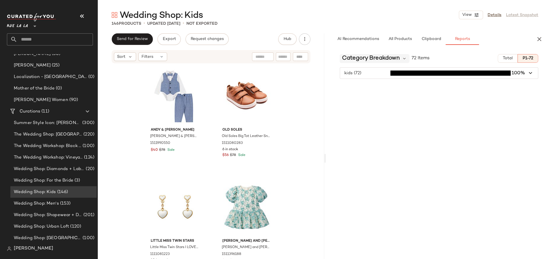
click at [366, 55] on span "Category Breakdown" at bounding box center [371, 58] width 58 height 9
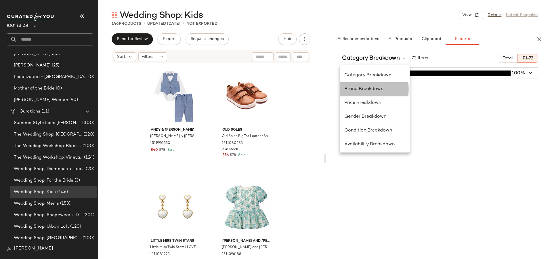
click at [367, 88] on span "Brand Breakdown" at bounding box center [363, 89] width 39 height 5
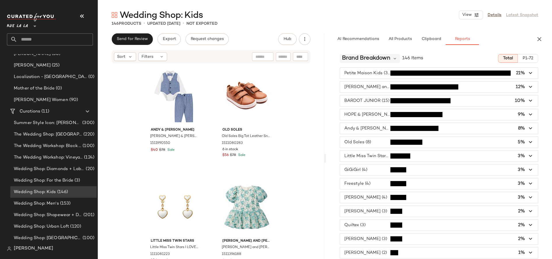
click at [366, 57] on span "Brand Breakdown" at bounding box center [366, 58] width 48 height 9
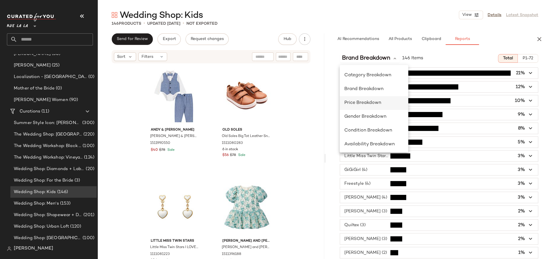
click at [365, 101] on span "Price Breakdown" at bounding box center [362, 102] width 37 height 5
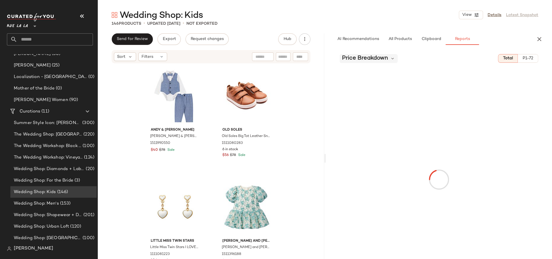
click at [359, 56] on span "Price Breakdown" at bounding box center [365, 58] width 46 height 9
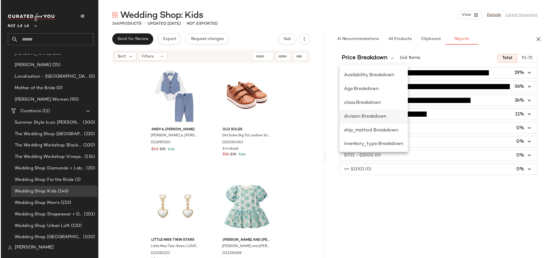
scroll to position [84, 0]
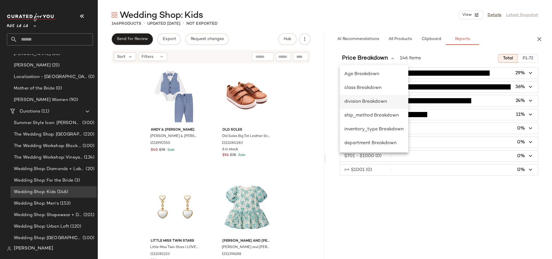
click at [373, 104] on div "division Breakdown" at bounding box center [373, 101] width 59 height 7
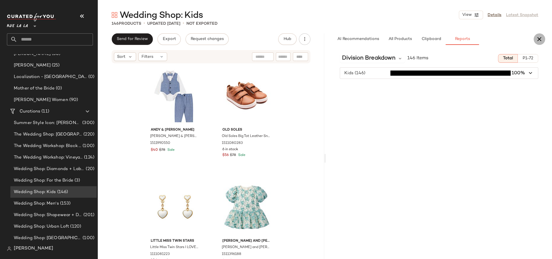
click at [539, 36] on icon "button" at bounding box center [539, 39] width 7 height 7
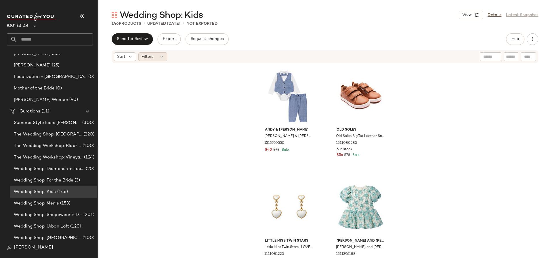
click at [154, 59] on div "Filters" at bounding box center [152, 56] width 29 height 9
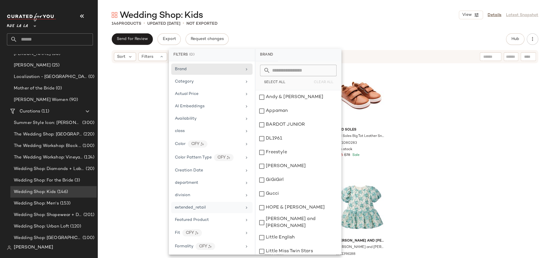
click at [213, 202] on div "extended_retail" at bounding box center [211, 207] width 81 height 11
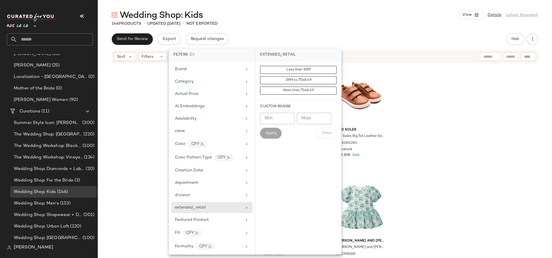
click at [309, 116] on input "Max" at bounding box center [314, 119] width 35 height 12
type input "***"
click at [273, 133] on span "Apply" at bounding box center [271, 133] width 12 height 5
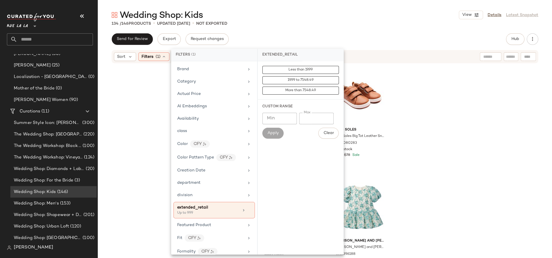
click at [264, 15] on div "Wedding Shop: Kids View Details Latest Snapshot" at bounding box center [325, 15] width 454 height 12
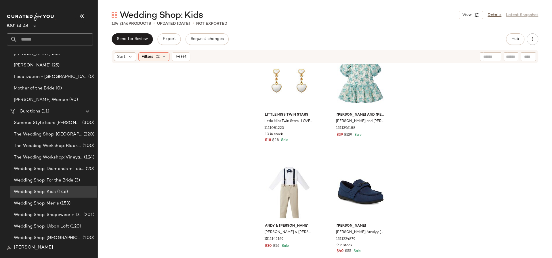
scroll to position [0, 0]
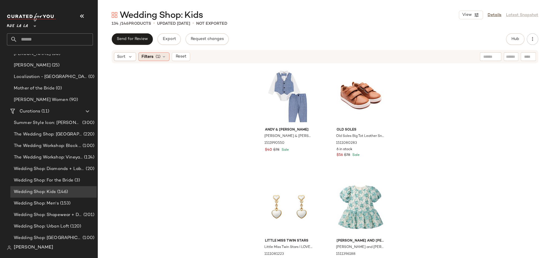
click at [154, 58] on div "Filters (1)" at bounding box center [153, 56] width 31 height 9
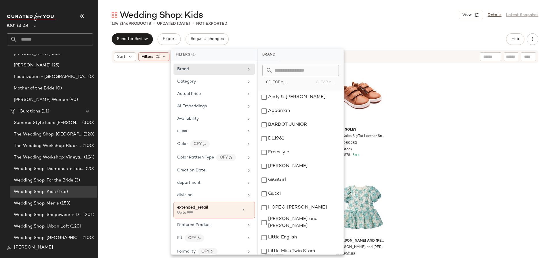
click at [286, 30] on div "Wedding Shop: Kids View Details Latest Snapshot 134 / 146 Products • updated Se…" at bounding box center [325, 133] width 454 height 249
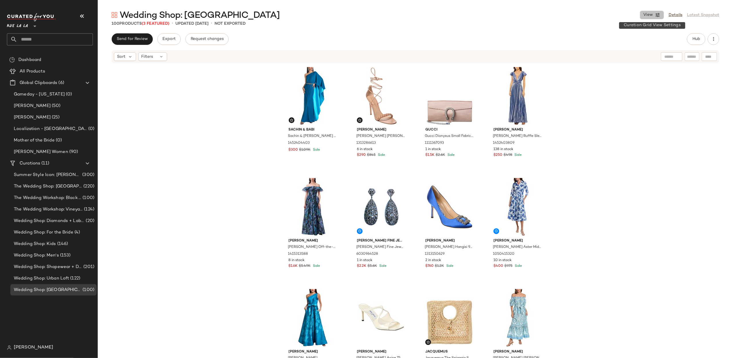
click at [657, 12] on icon "button" at bounding box center [657, 14] width 5 height 5
click at [613, 53] on label "Mobile (2 Grid)" at bounding box center [619, 50] width 33 height 12
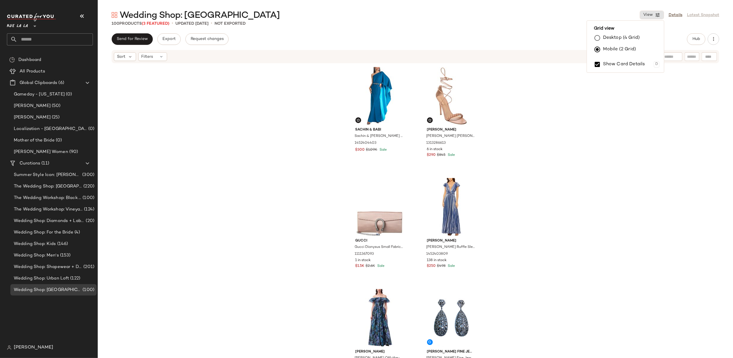
click at [462, 30] on div "Wedding Shop: Waterfront Resort View Details Latest Snapshot 100 Products (3 Fe…" at bounding box center [415, 183] width 635 height 349
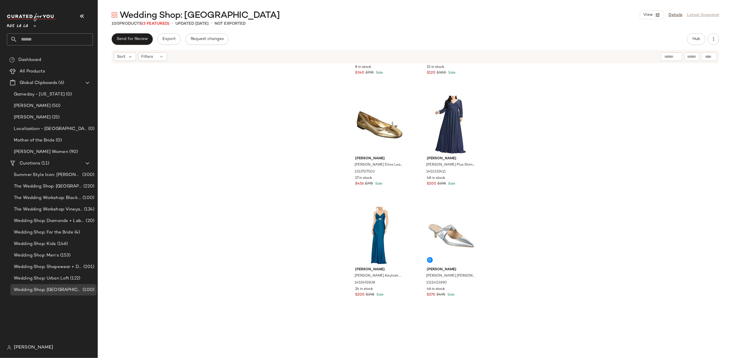
scroll to position [3402, 0]
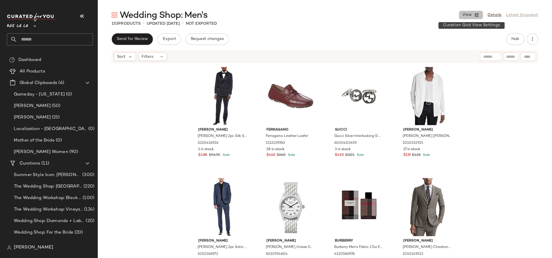
click at [462, 13] on button "View" at bounding box center [471, 15] width 24 height 9
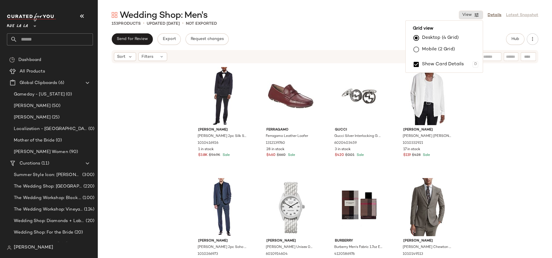
click at [429, 47] on label "Mobile (2 Grid)" at bounding box center [438, 50] width 33 height 12
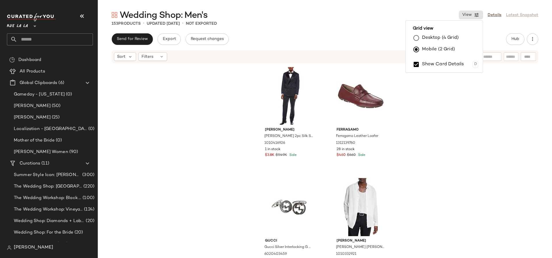
click at [281, 19] on div "Wedding Shop: Men's View Details Latest Snapshot" at bounding box center [325, 15] width 454 height 12
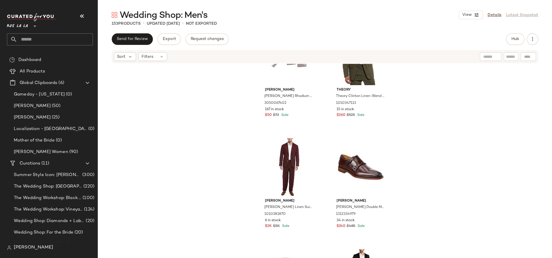
scroll to position [2764, 0]
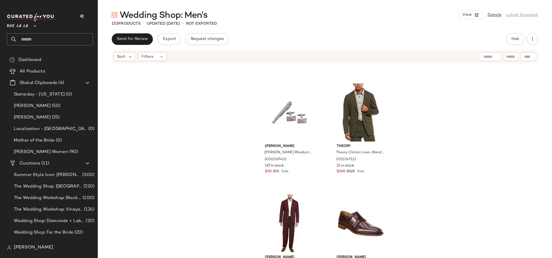
click at [188, 112] on div "[PERSON_NAME] [PERSON_NAME] Rhodium Plated Satin Finish & Striped Design Cuffli…" at bounding box center [325, 169] width 454 height 211
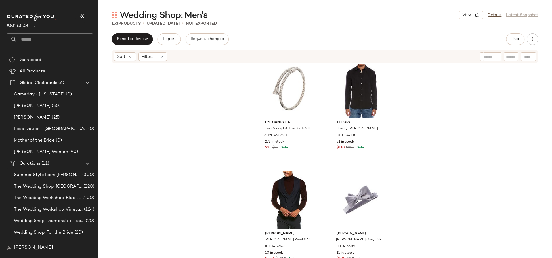
scroll to position [3900, 0]
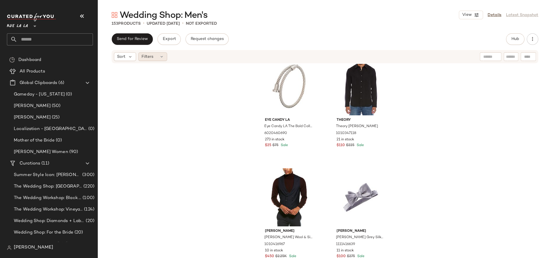
click at [151, 52] on div "Filters" at bounding box center [152, 56] width 29 height 9
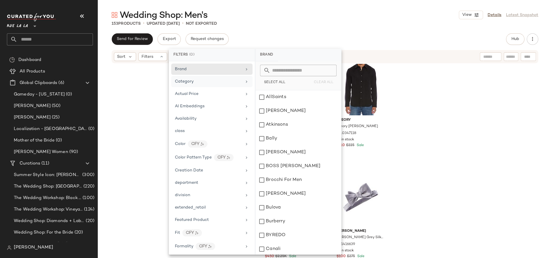
click at [188, 80] on span "Category" at bounding box center [184, 81] width 19 height 4
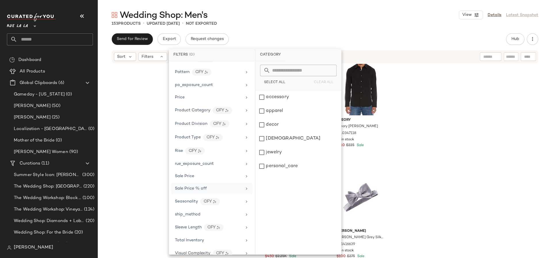
scroll to position [0, 0]
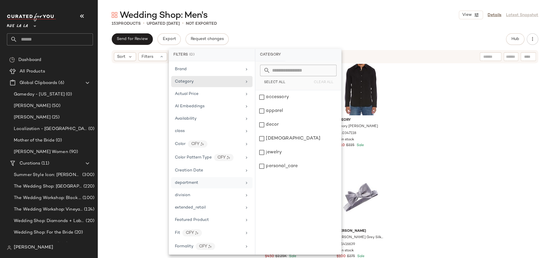
click at [194, 183] on div "department" at bounding box center [186, 183] width 23 height 6
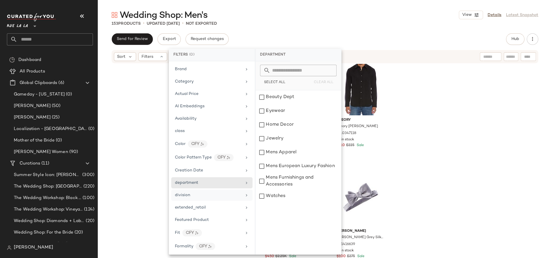
click at [196, 192] on div "division" at bounding box center [208, 195] width 67 height 6
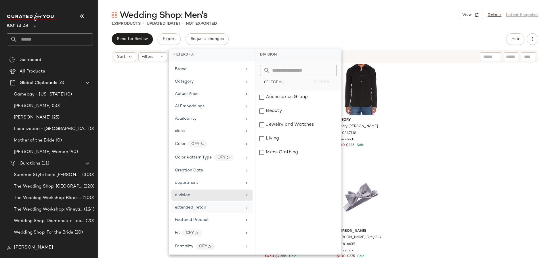
click at [197, 207] on div "extended_retail" at bounding box center [190, 207] width 31 height 6
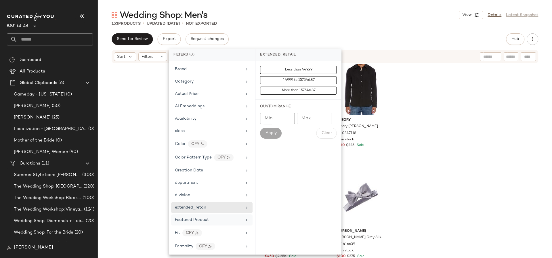
click at [198, 219] on div "Featured Product" at bounding box center [192, 220] width 34 height 6
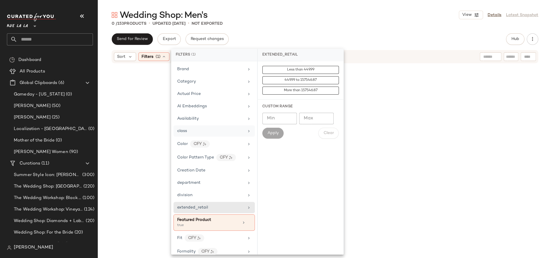
click at [191, 130] on div "class" at bounding box center [210, 131] width 67 height 6
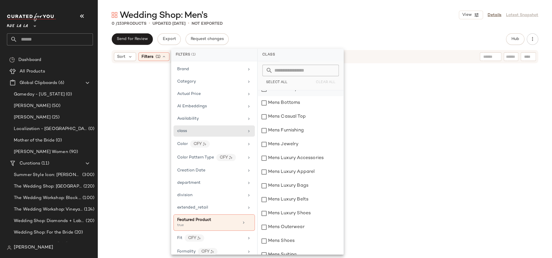
scroll to position [153, 0]
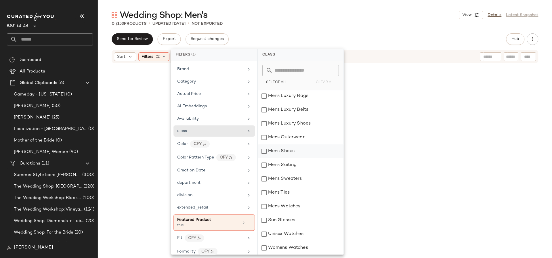
click at [286, 148] on div "Mens Shoes" at bounding box center [301, 151] width 86 height 14
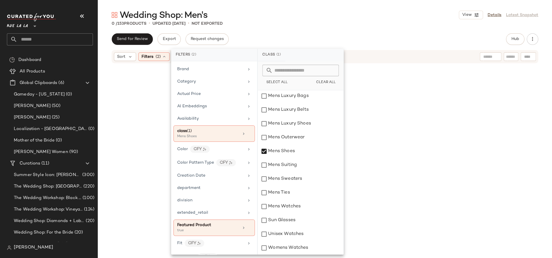
click at [433, 138] on div at bounding box center [325, 157] width 454 height 187
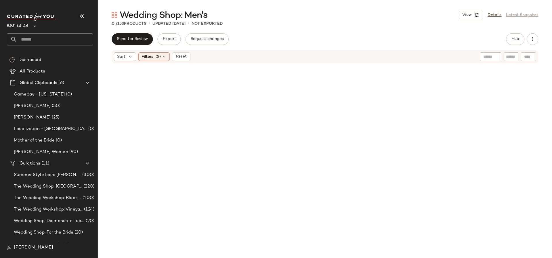
drag, startPoint x: 158, startPoint y: 55, endPoint x: 188, endPoint y: 70, distance: 32.9
click at [159, 55] on span "(2)" at bounding box center [158, 57] width 5 height 6
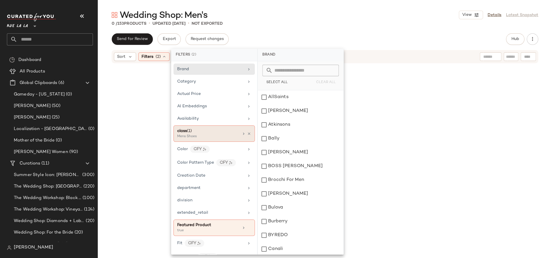
click at [212, 128] on div "class (1)" at bounding box center [208, 131] width 62 height 6
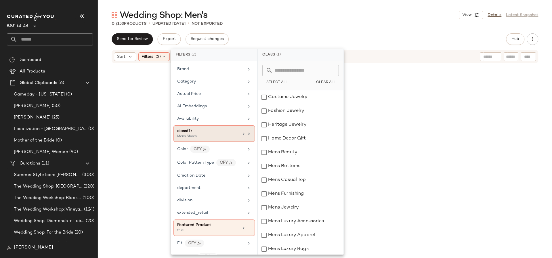
click at [212, 128] on div "class (1)" at bounding box center [208, 131] width 62 height 6
click at [231, 234] on div "Brand Category Actual Price AI Embeddings Availability class (1) Mens Shoes Col…" at bounding box center [214, 157] width 86 height 193
click at [232, 228] on div "true" at bounding box center [206, 230] width 58 height 5
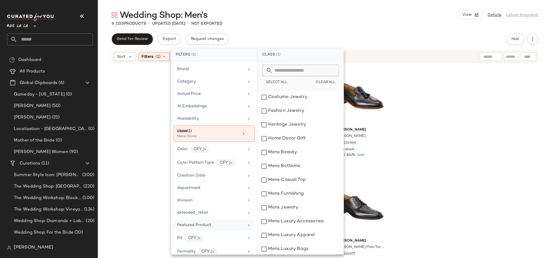
click at [457, 98] on div "[PERSON_NAME] [PERSON_NAME] Double Monk Leather Loafer 1312334979 34 in stock $…" at bounding box center [325, 169] width 454 height 211
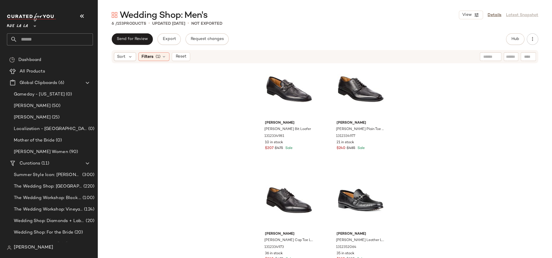
scroll to position [0, 0]
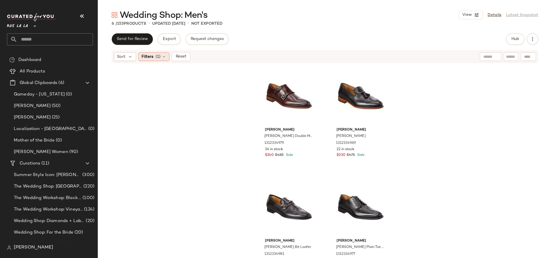
click at [159, 58] on span "(1)" at bounding box center [158, 57] width 5 height 6
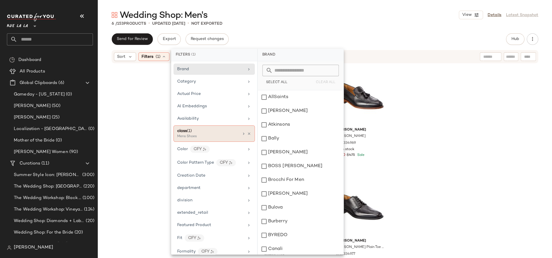
click at [228, 131] on div "class (1)" at bounding box center [208, 131] width 62 height 6
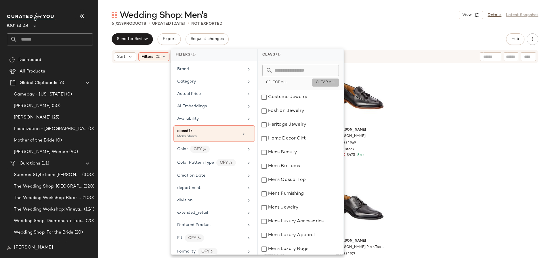
click at [324, 83] on span "Clear All" at bounding box center [326, 83] width 20 height 4
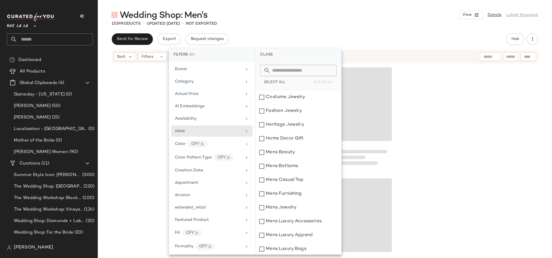
click at [149, 108] on div at bounding box center [325, 169] width 454 height 211
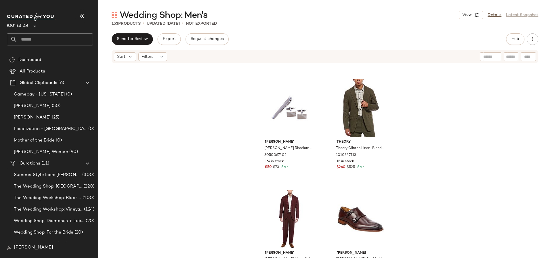
scroll to position [2847, 0]
